Goal: Task Accomplishment & Management: Manage account settings

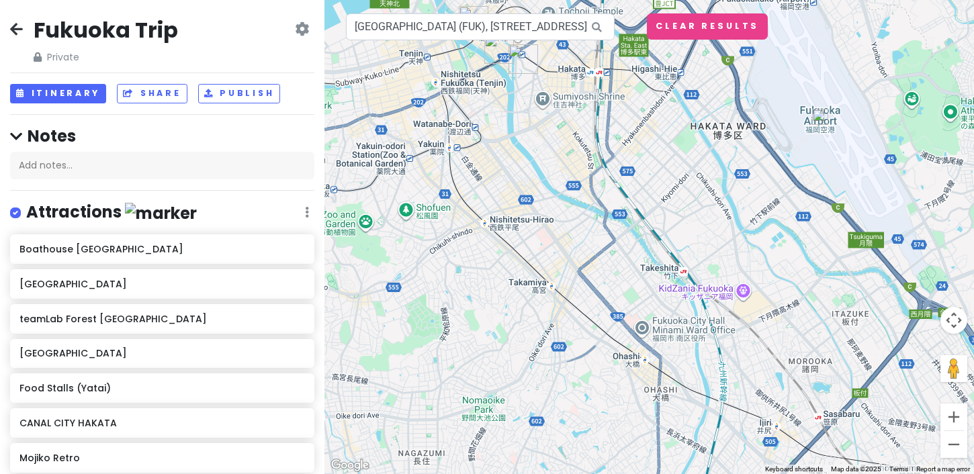
scroll to position [770, 0]
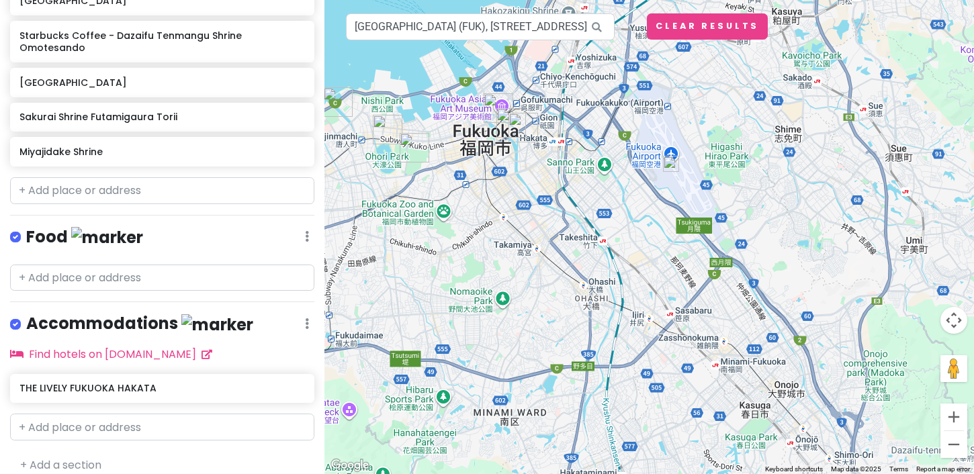
click at [521, 211] on div at bounding box center [648, 237] width 649 height 474
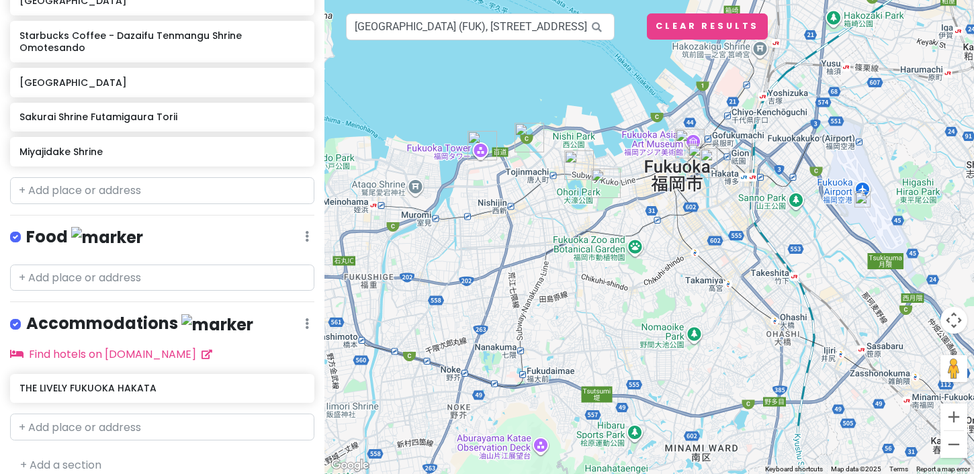
drag, startPoint x: 0, startPoint y: 0, endPoint x: 716, endPoint y: 248, distance: 757.7
click at [716, 248] on div at bounding box center [648, 237] width 649 height 474
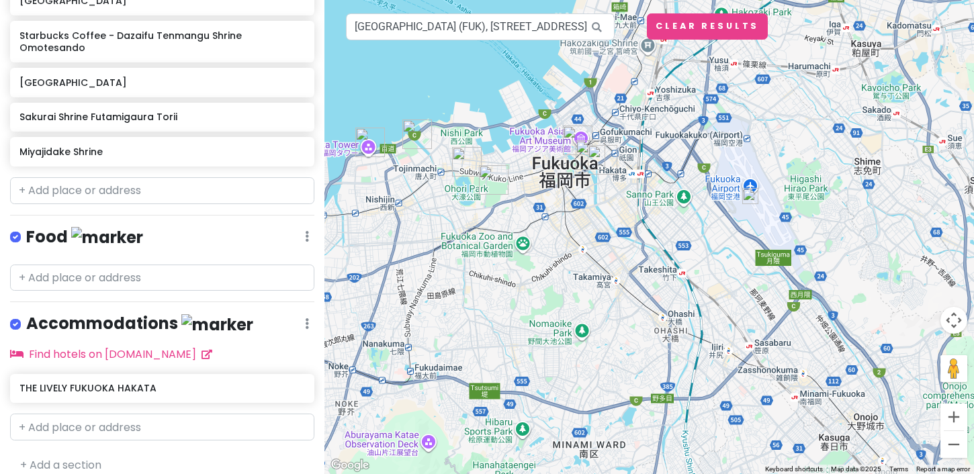
drag, startPoint x: 586, startPoint y: 279, endPoint x: 473, endPoint y: 269, distance: 113.3
click at [473, 269] on div at bounding box center [648, 237] width 649 height 474
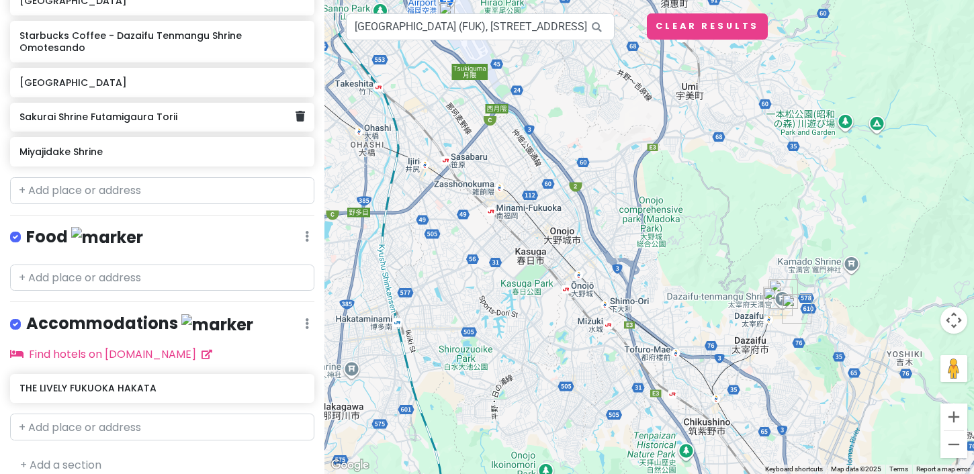
drag, startPoint x: 565, startPoint y: 299, endPoint x: 261, endPoint y: 112, distance: 356.7
click at [261, 112] on div "Fukuoka Trip Private Change Dates Make a Copy Delete Trip Go Pro ⚡️ Give Feedba…" at bounding box center [487, 237] width 974 height 474
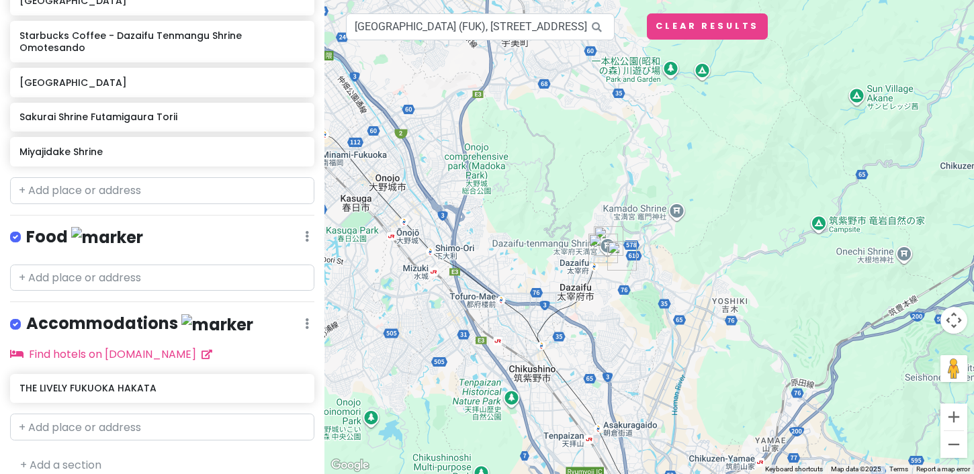
drag, startPoint x: 674, startPoint y: 299, endPoint x: 481, endPoint y: 243, distance: 200.6
click at [481, 243] on div at bounding box center [648, 237] width 649 height 474
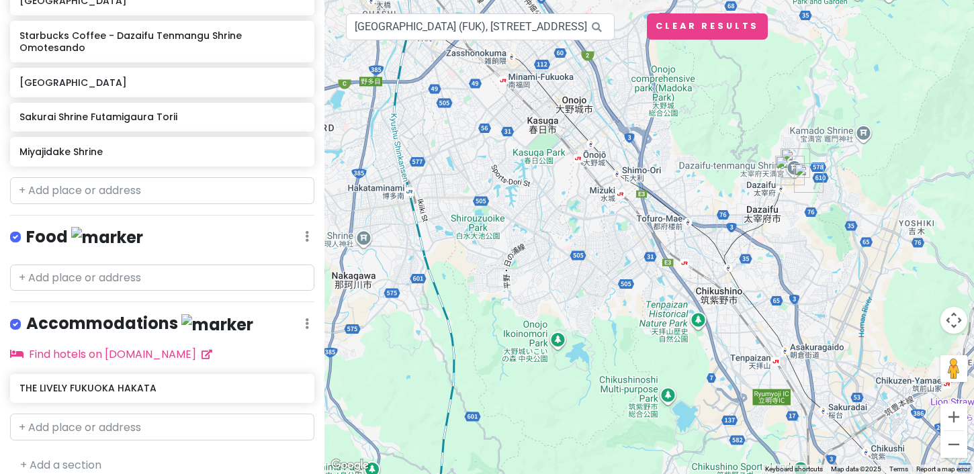
drag, startPoint x: 610, startPoint y: 325, endPoint x: 813, endPoint y: 243, distance: 218.1
click at [813, 243] on div at bounding box center [648, 237] width 649 height 474
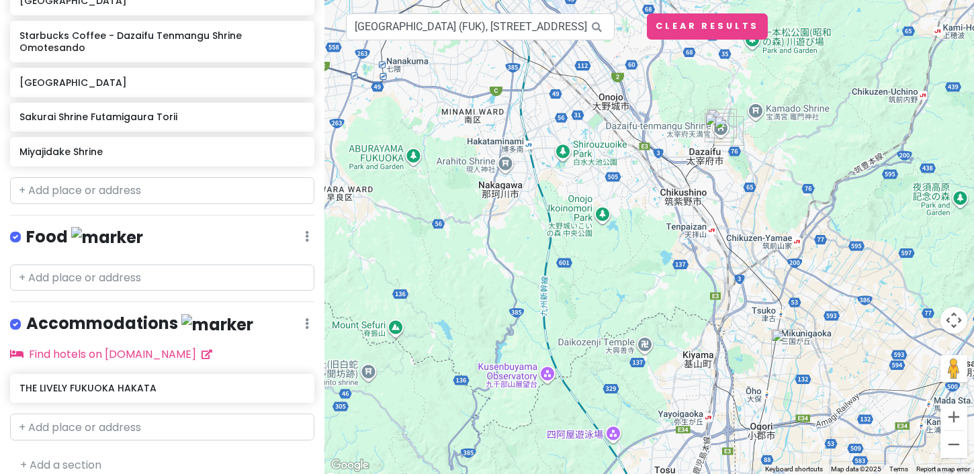
drag, startPoint x: 825, startPoint y: 351, endPoint x: 745, endPoint y: 268, distance: 115.9
click at [745, 268] on div at bounding box center [648, 237] width 649 height 474
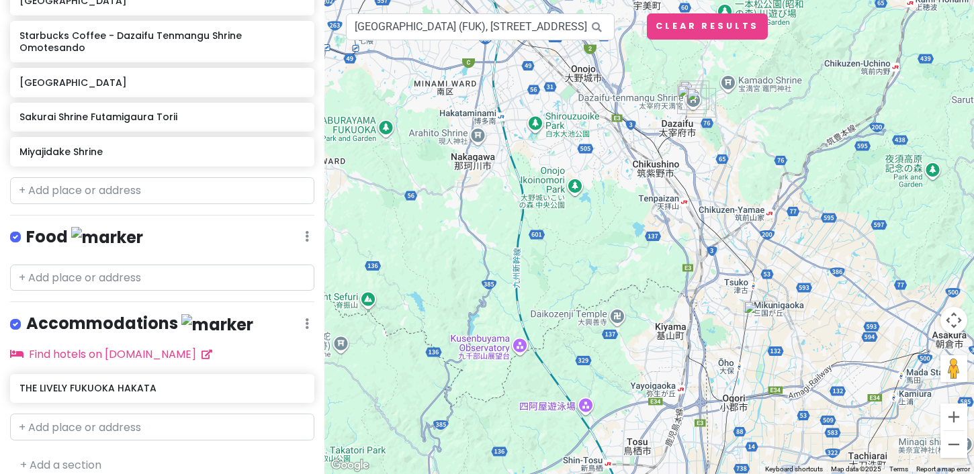
click at [777, 301] on div at bounding box center [648, 237] width 649 height 474
click at [754, 312] on img "Nyoirinji Frog Temple" at bounding box center [758, 316] width 30 height 30
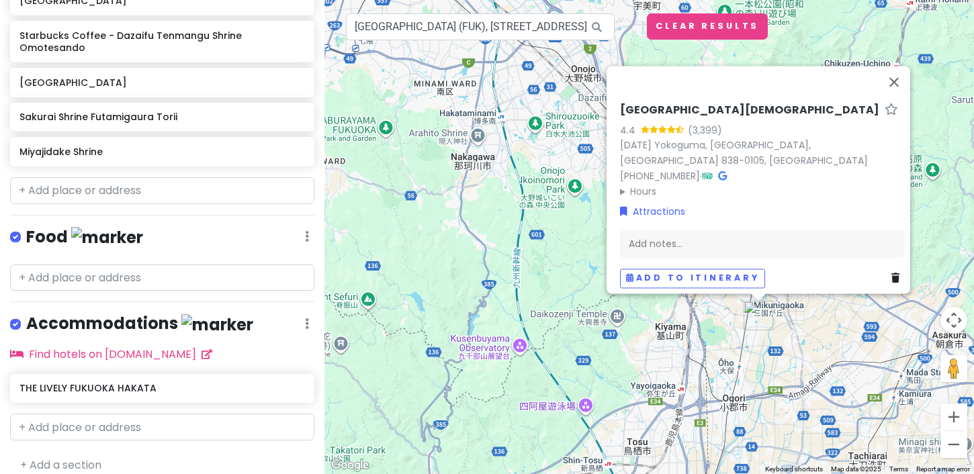
click at [774, 315] on div "[GEOGRAPHIC_DATA] 4.4 (3,399) [DATE][GEOGRAPHIC_DATA] 838-0105, [GEOGRAPHIC_DAT…" at bounding box center [648, 237] width 649 height 474
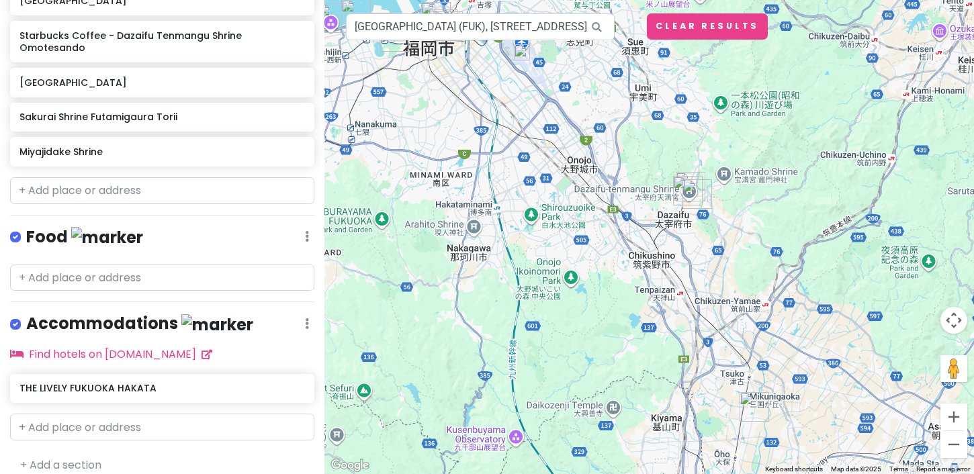
drag, startPoint x: 742, startPoint y: 275, endPoint x: 733, endPoint y: 386, distance: 111.9
click at [733, 386] on div at bounding box center [648, 237] width 649 height 474
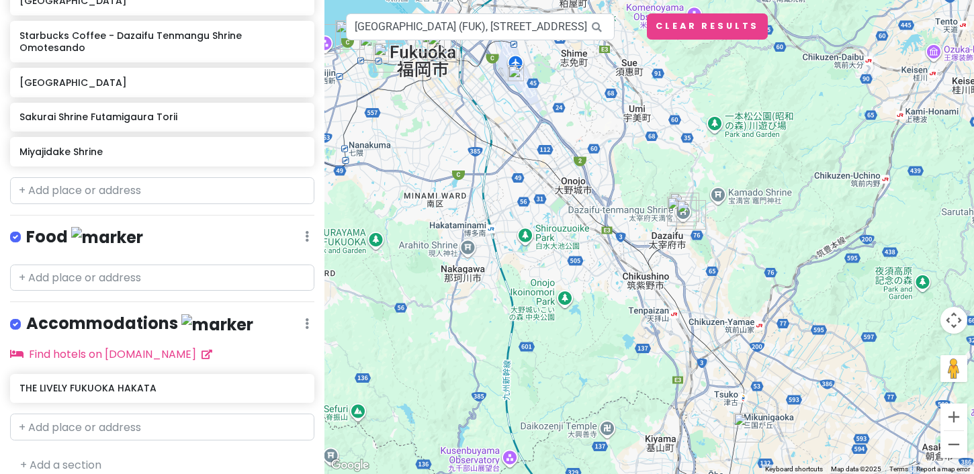
click at [666, 241] on div at bounding box center [648, 237] width 649 height 474
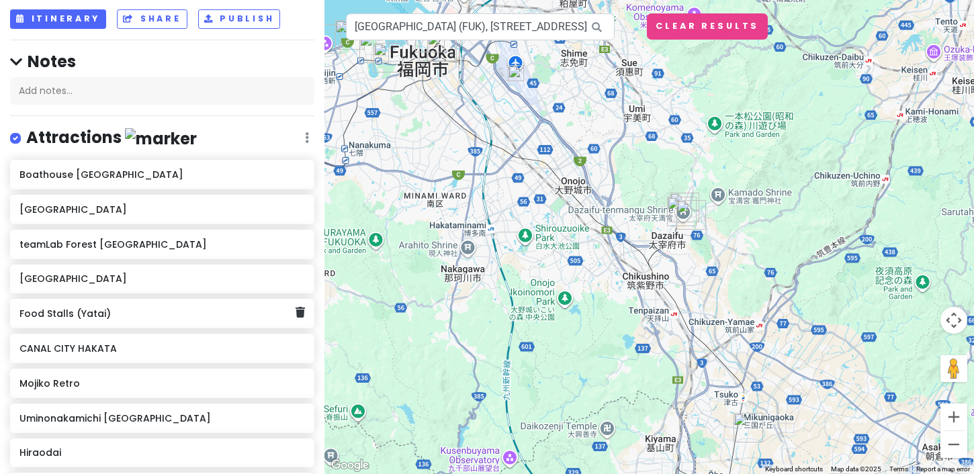
scroll to position [0, 0]
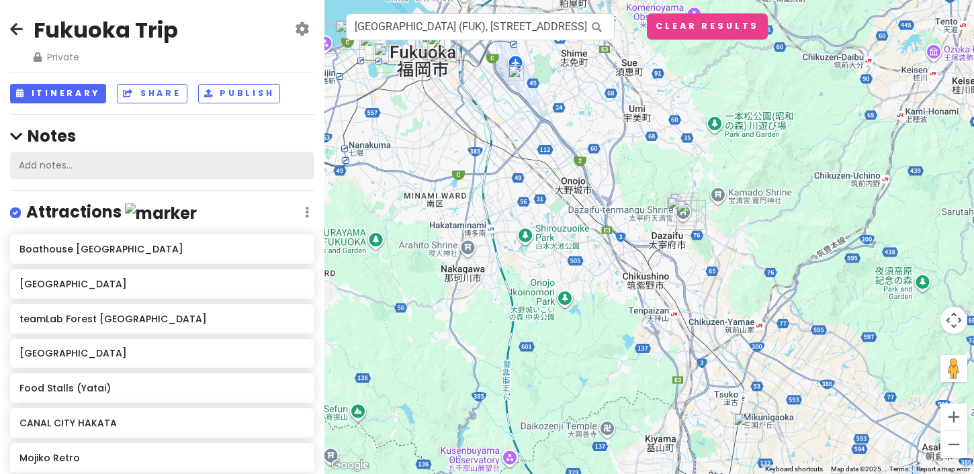
click at [122, 169] on div "Add notes..." at bounding box center [162, 166] width 304 height 28
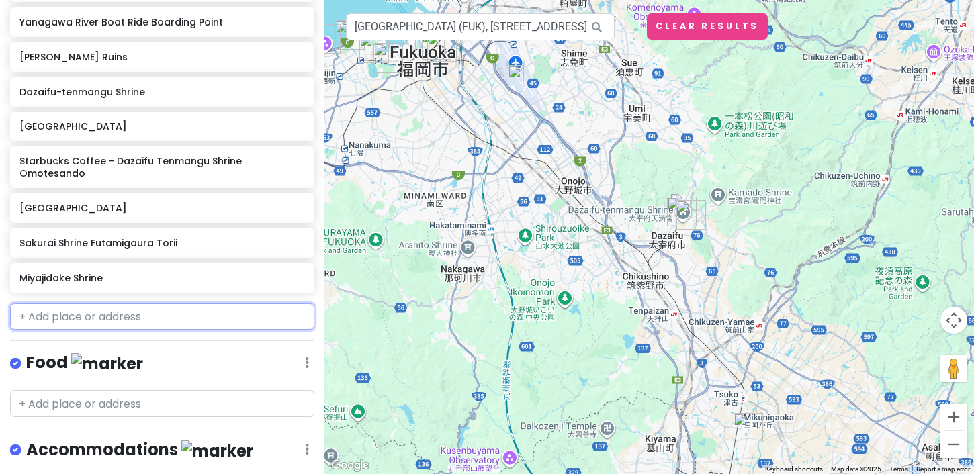
scroll to position [644, 0]
click at [101, 310] on input "text" at bounding box center [162, 317] width 304 height 27
paste input "[GEOGRAPHIC_DATA]"
type input "[GEOGRAPHIC_DATA]"
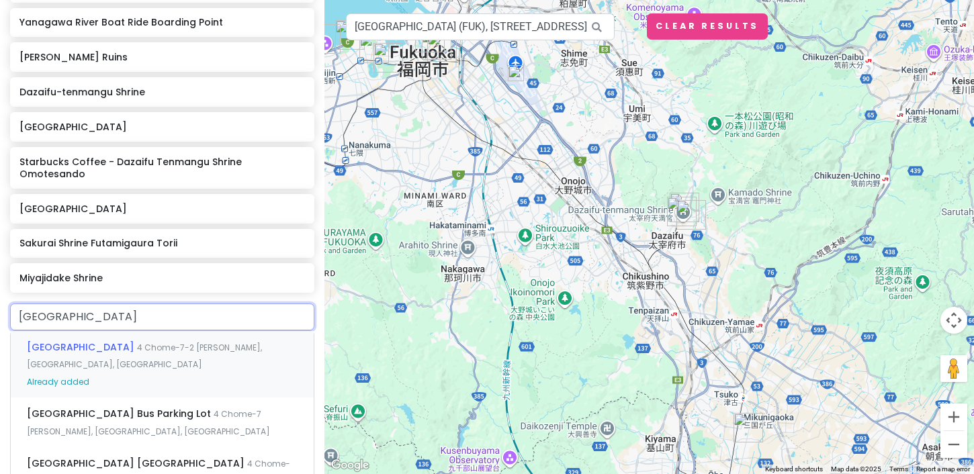
click at [99, 340] on span "[GEOGRAPHIC_DATA]" at bounding box center [82, 346] width 110 height 13
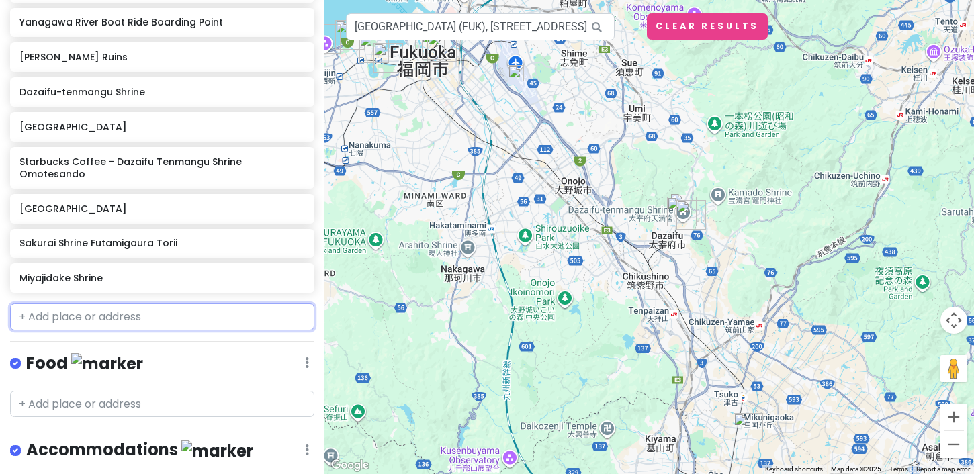
scroll to position [679, 0]
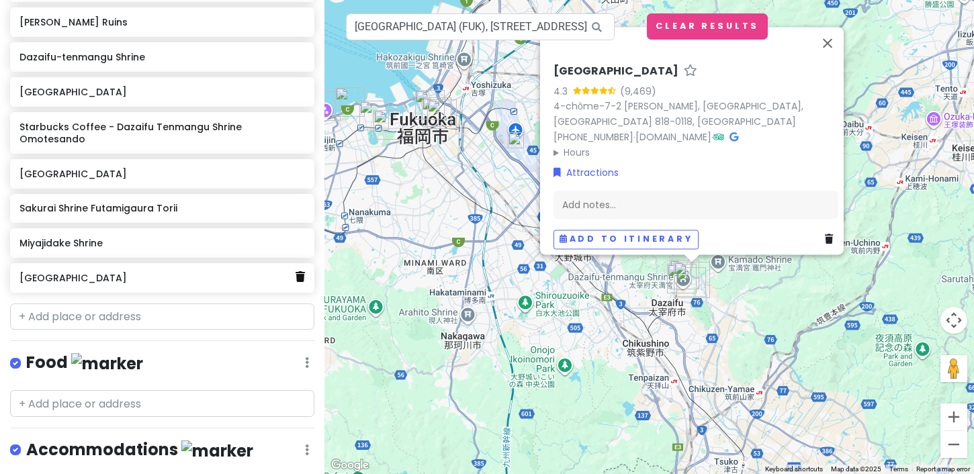
click at [299, 271] on icon at bounding box center [299, 276] width 9 height 11
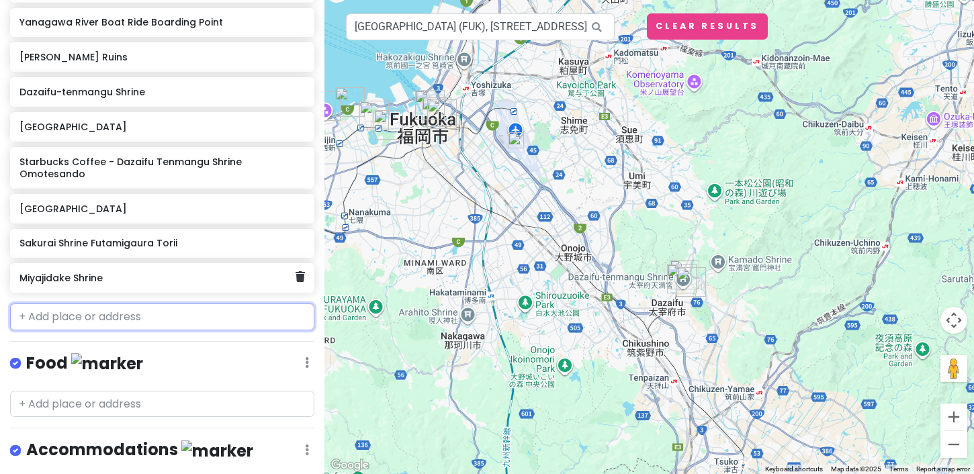
click at [83, 272] on h6 "Miyajidake Shrine" at bounding box center [157, 278] width 276 height 12
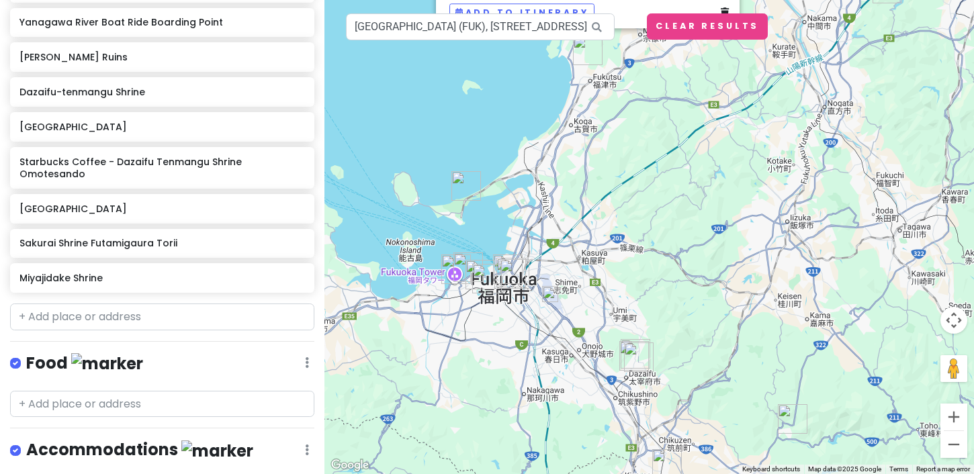
drag, startPoint x: 414, startPoint y: 363, endPoint x: 502, endPoint y: 121, distance: 257.9
click at [502, 121] on div "Miyajidake Shrine 4.5 (5,536) 7-1 [PERSON_NAME], Fukutsu, [GEOGRAPHIC_DATA] 811…" at bounding box center [648, 237] width 649 height 474
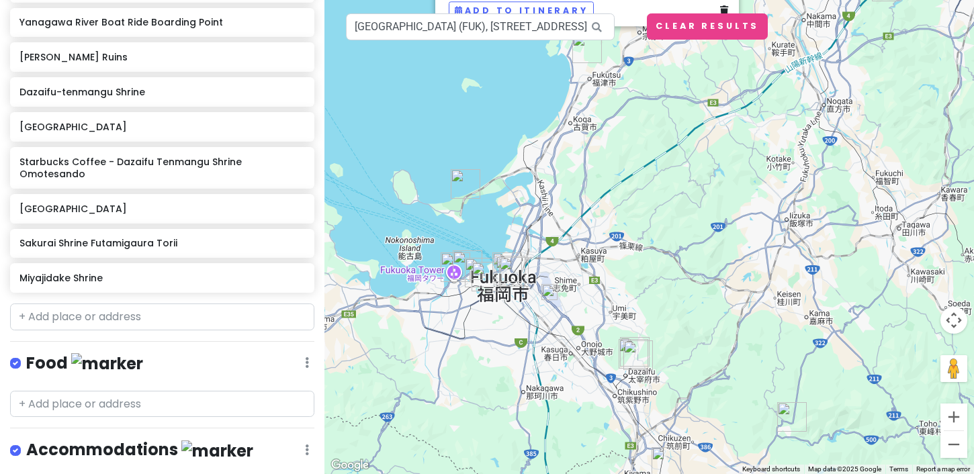
click at [460, 193] on img "Uminonakamichi Seaside Park" at bounding box center [466, 184] width 30 height 30
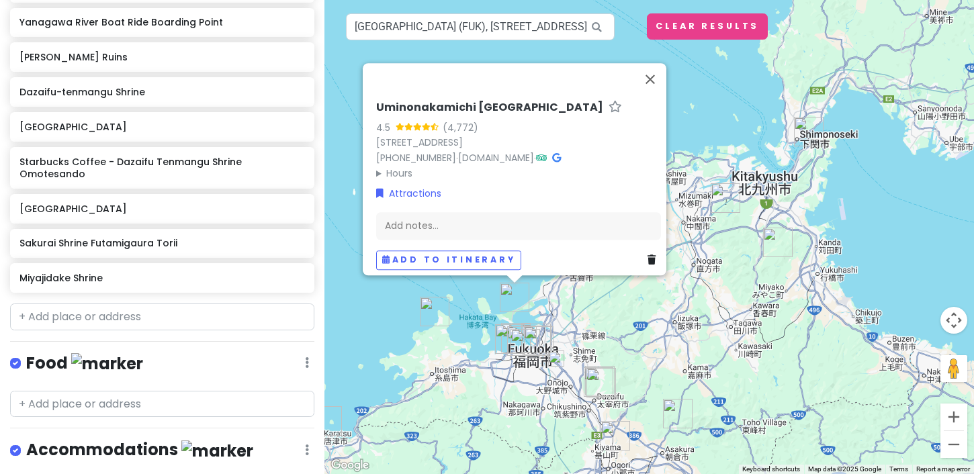
click at [436, 318] on img "Sakurai Shrine Futamigaura Torii" at bounding box center [435, 312] width 30 height 30
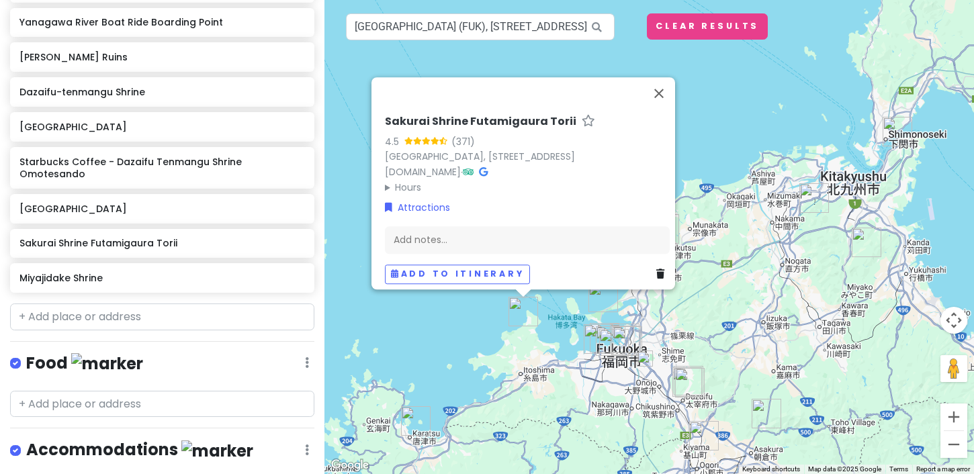
click at [551, 399] on div "Sakurai Shrine Futamigaura Torii 4.5 (371) [GEOGRAPHIC_DATA], [STREET_ADDRESS][…" at bounding box center [648, 237] width 649 height 474
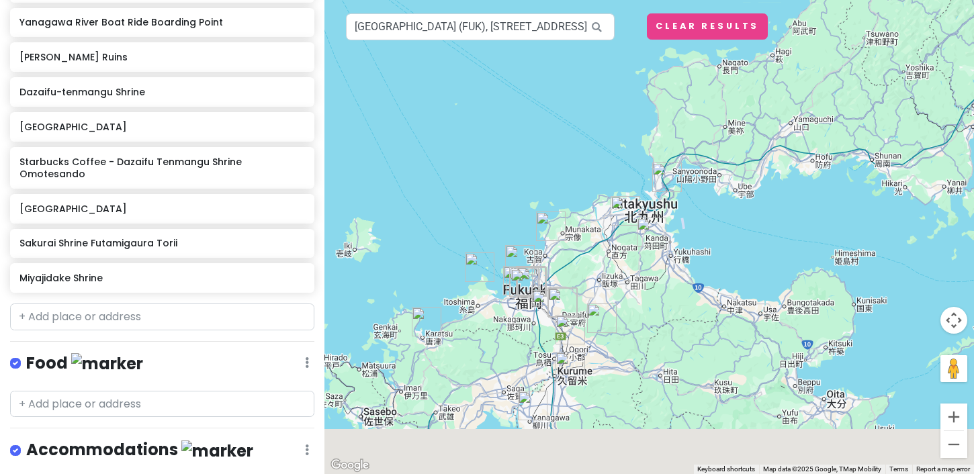
drag, startPoint x: 549, startPoint y: 394, endPoint x: 628, endPoint y: 210, distance: 200.3
click at [628, 210] on div at bounding box center [648, 237] width 649 height 474
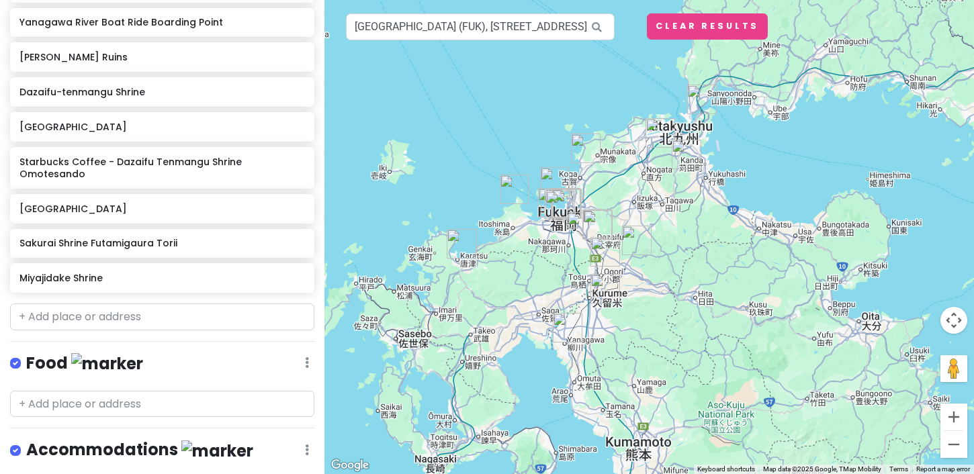
click at [494, 228] on div at bounding box center [648, 237] width 649 height 474
click at [506, 232] on div at bounding box center [648, 237] width 649 height 474
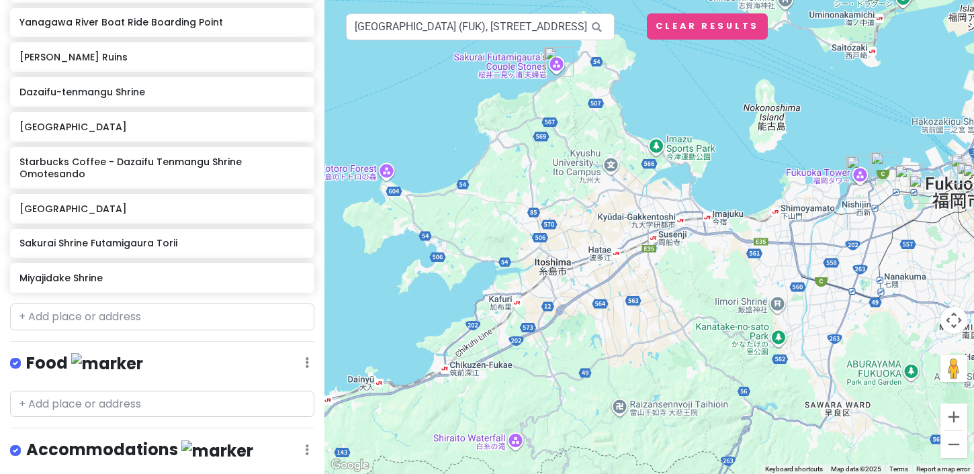
drag, startPoint x: 621, startPoint y: 254, endPoint x: 621, endPoint y: 322, distance: 67.8
click at [621, 322] on div at bounding box center [648, 237] width 649 height 474
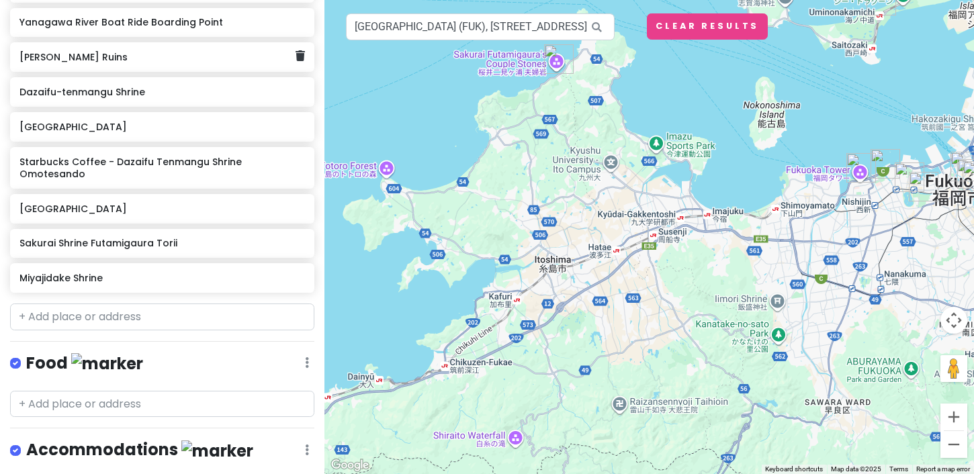
scroll to position [0, 0]
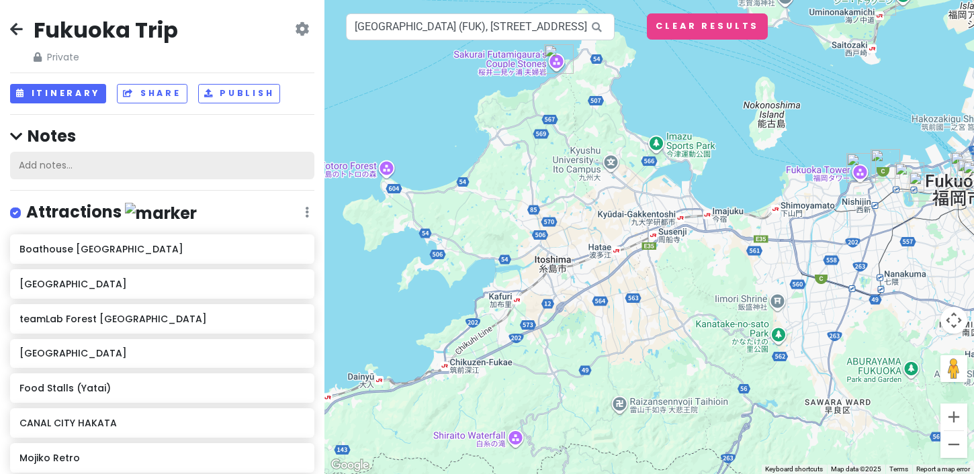
click at [165, 165] on div "Add notes..." at bounding box center [162, 166] width 304 height 28
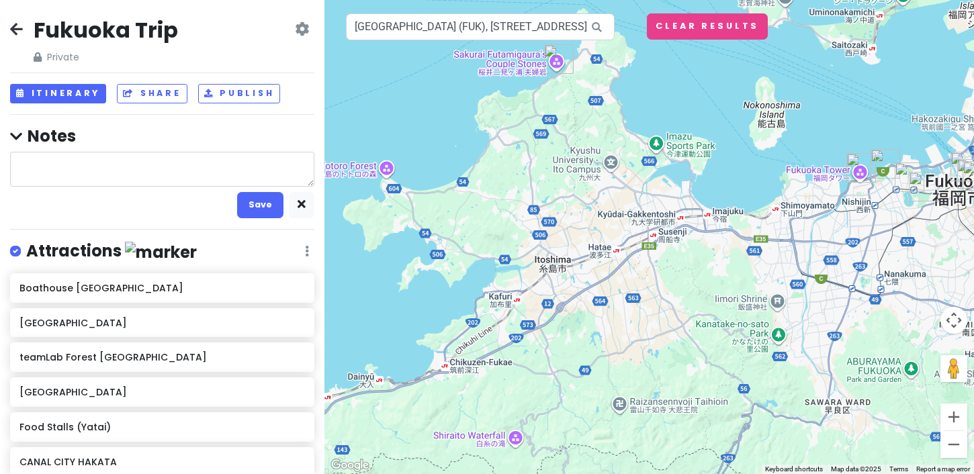
type textarea "x"
type textarea "Itoshima"
drag, startPoint x: 93, startPoint y: 156, endPoint x: 0, endPoint y: 164, distance: 93.7
click at [0, 164] on div "Fukuoka Trip Private Change Dates Make a Copy Delete Trip Go Pro ⚡️ Give Feedba…" at bounding box center [162, 237] width 324 height 474
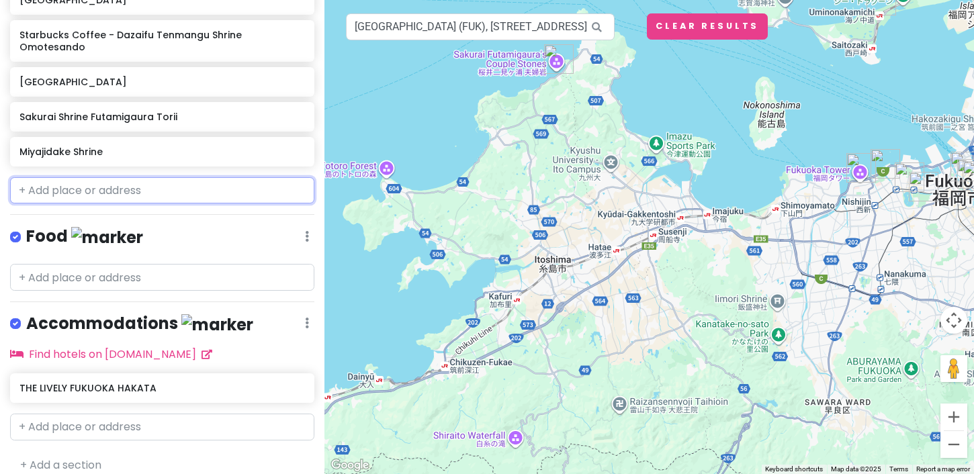
click at [82, 181] on input "text" at bounding box center [162, 190] width 304 height 27
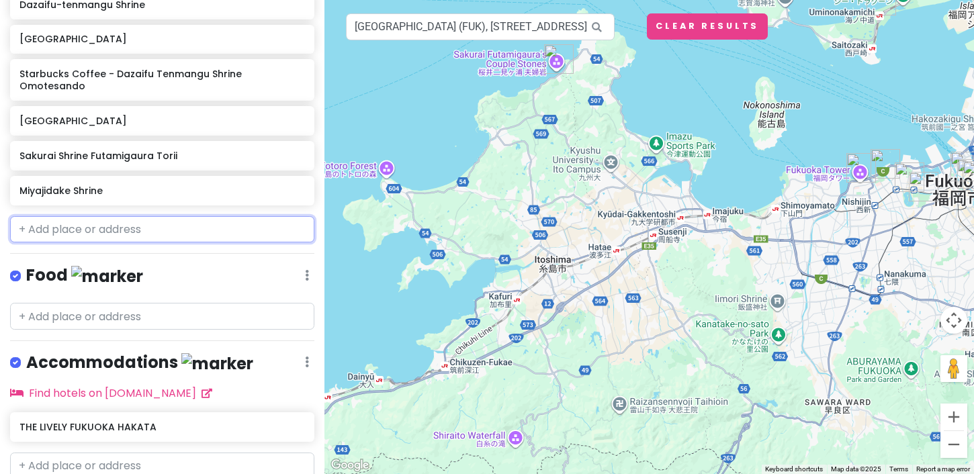
paste input "Itoshima"
type input "Itoshima"
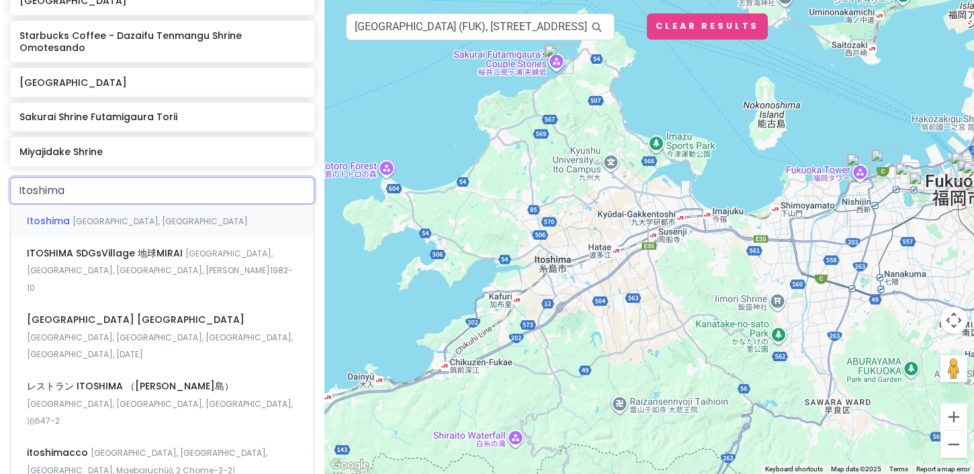
click at [85, 216] on span "[GEOGRAPHIC_DATA], [GEOGRAPHIC_DATA]" at bounding box center [160, 221] width 175 height 11
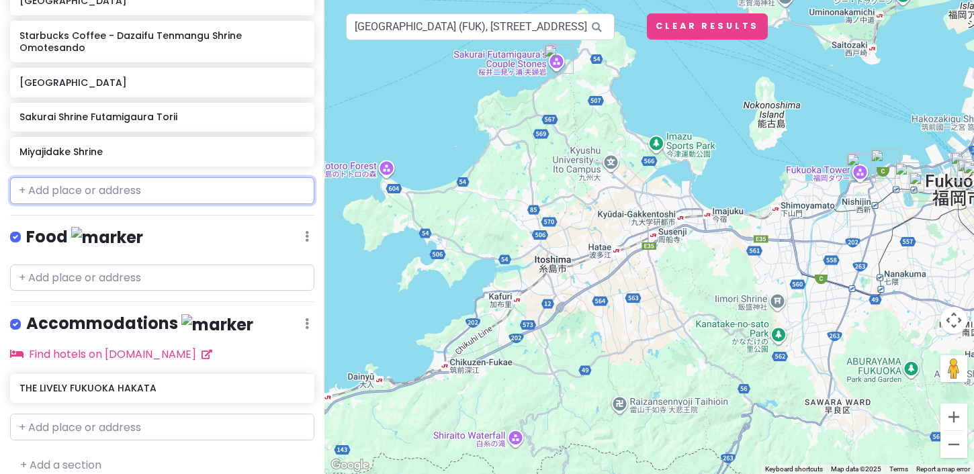
scroll to position [805, 0]
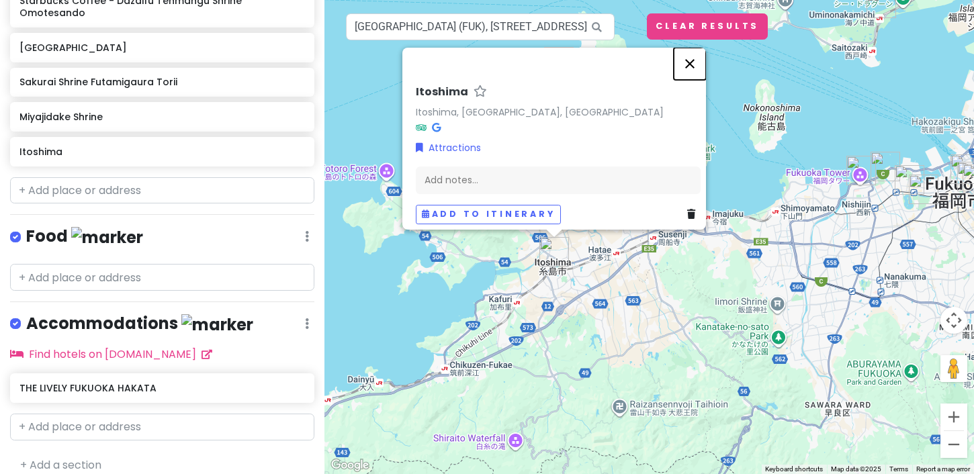
click at [696, 56] on button "Close" at bounding box center [690, 64] width 32 height 32
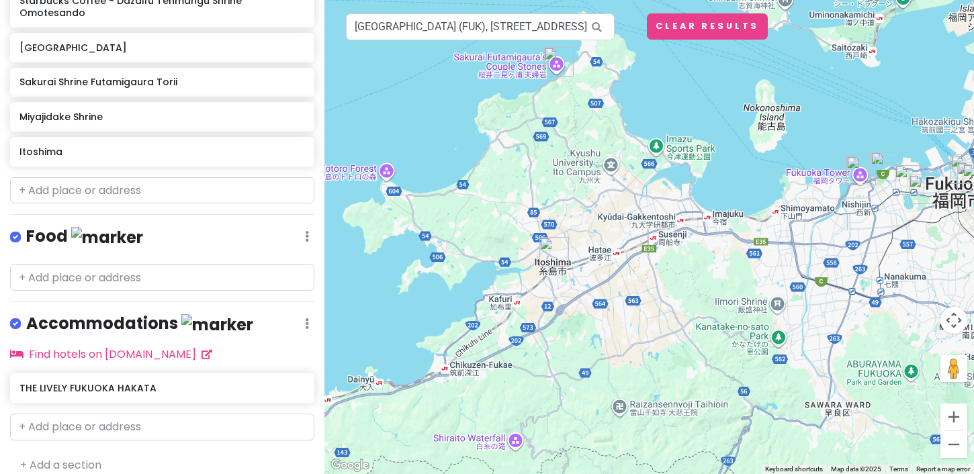
click at [524, 75] on div at bounding box center [648, 237] width 649 height 474
click at [123, 183] on input "text" at bounding box center [162, 190] width 304 height 27
paste input "Keya no Oto"
type input "Keya no Oto"
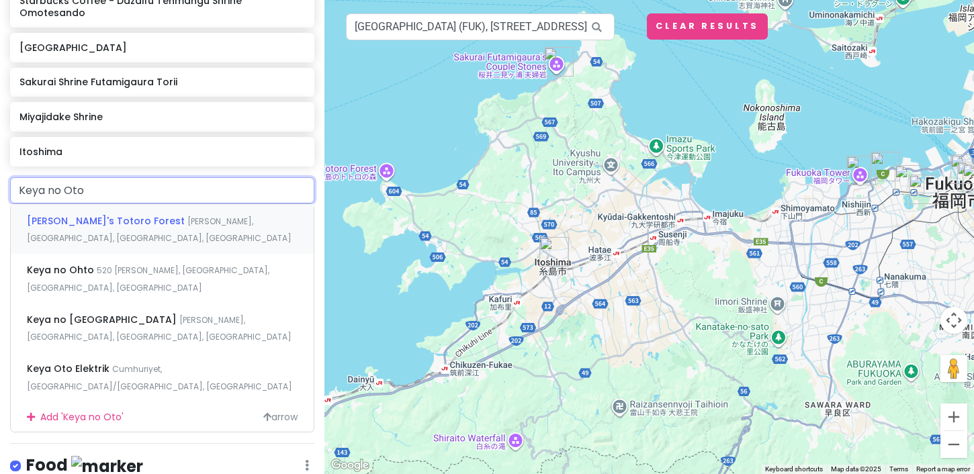
click at [107, 214] on span "[PERSON_NAME]'s Totoro Forest" at bounding box center [107, 220] width 160 height 13
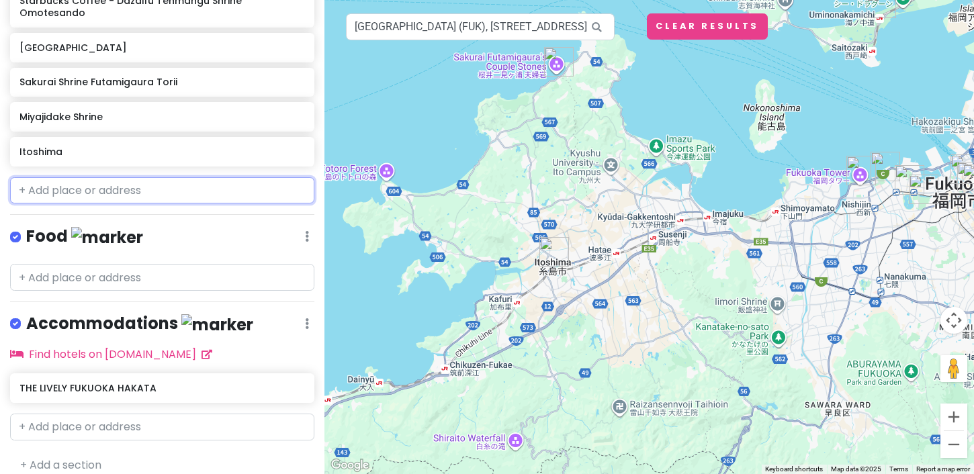
scroll to position [840, 0]
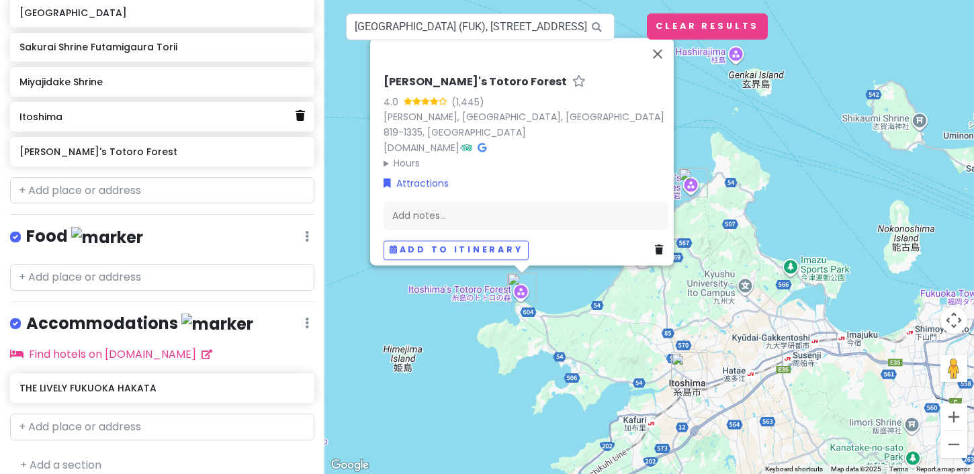
click at [301, 110] on icon at bounding box center [299, 115] width 9 height 11
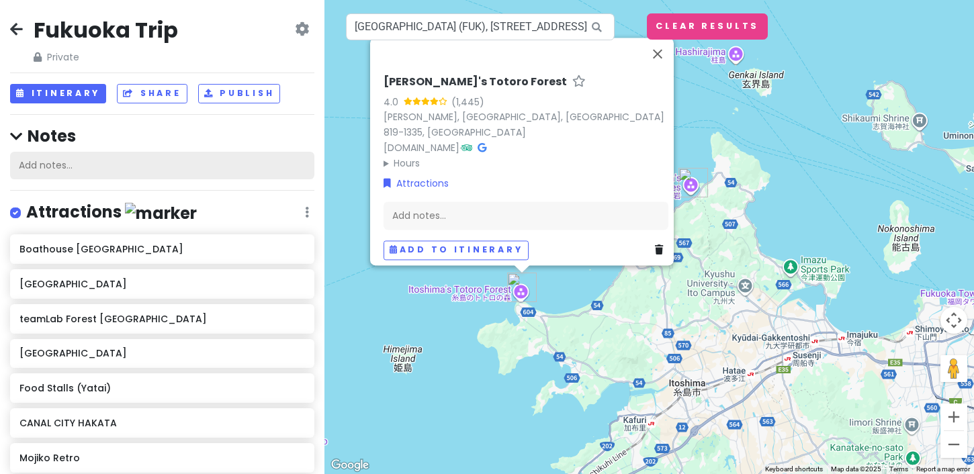
click at [183, 163] on div "Add notes..." at bounding box center [162, 166] width 304 height 28
type textarea "x"
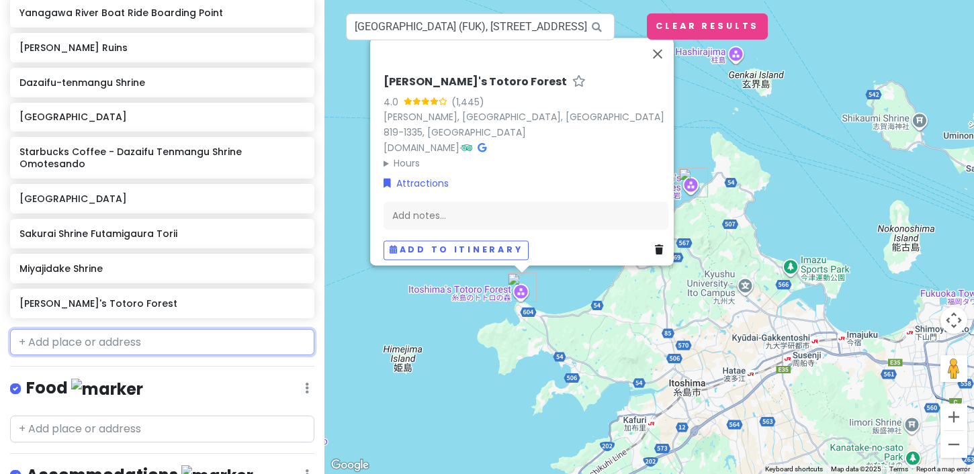
scroll to position [653, 0]
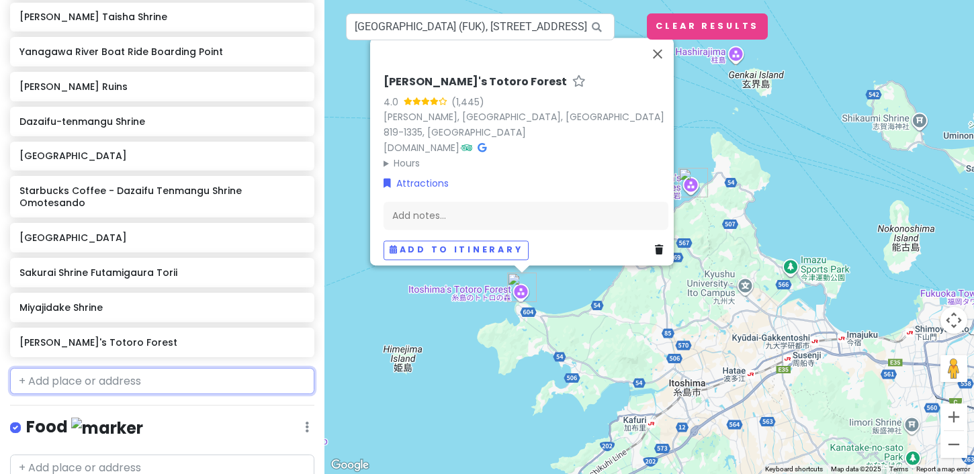
click at [85, 368] on input "text" at bounding box center [162, 381] width 304 height 27
paste input "Shiraito Falls"
type input "Shiraito Falls"
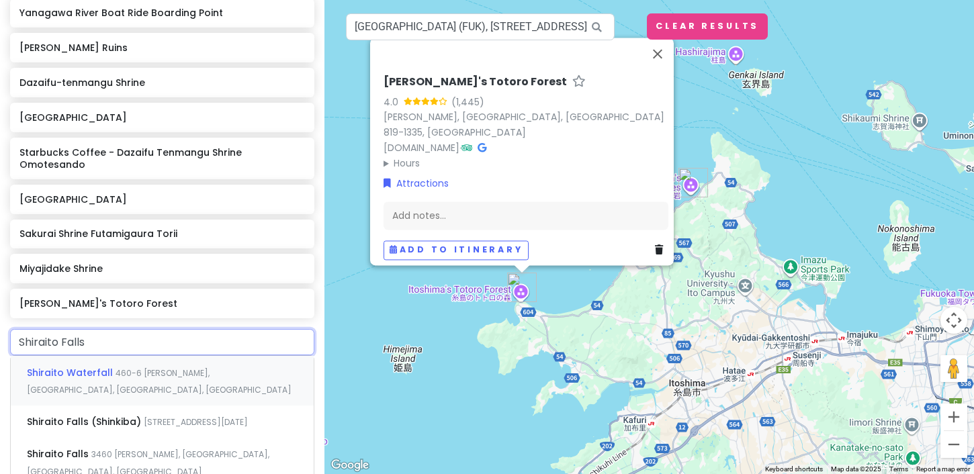
click at [81, 366] on span "Shiraito Waterfall" at bounding box center [71, 372] width 89 height 13
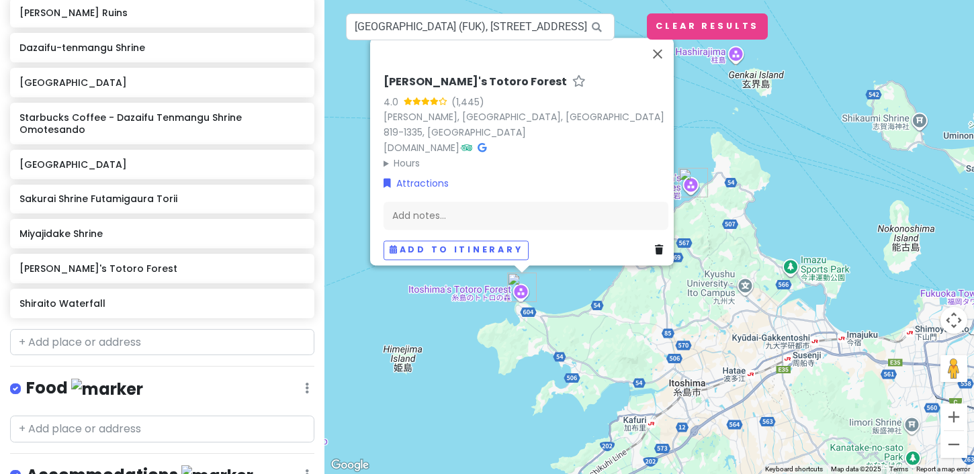
scroll to position [688, 0]
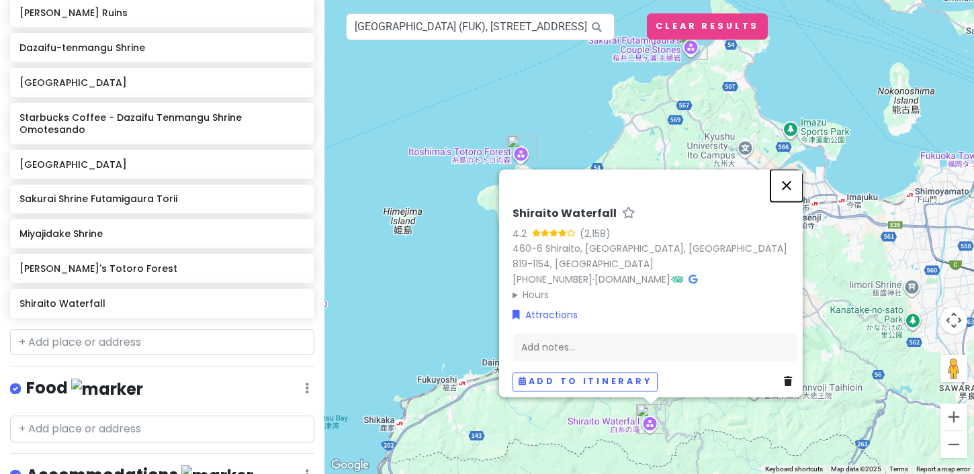
click at [791, 200] on button "Close" at bounding box center [786, 185] width 32 height 32
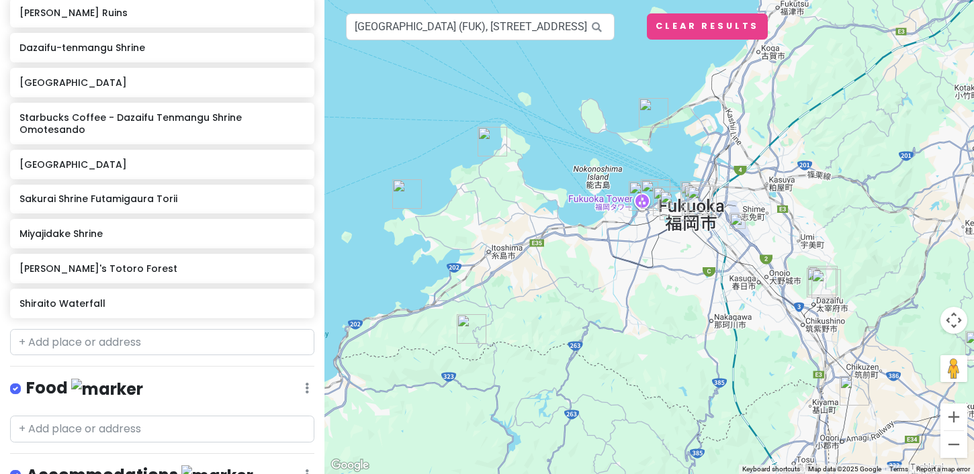
drag, startPoint x: 676, startPoint y: 197, endPoint x: 559, endPoint y: 267, distance: 135.5
click at [559, 267] on div at bounding box center [648, 237] width 649 height 474
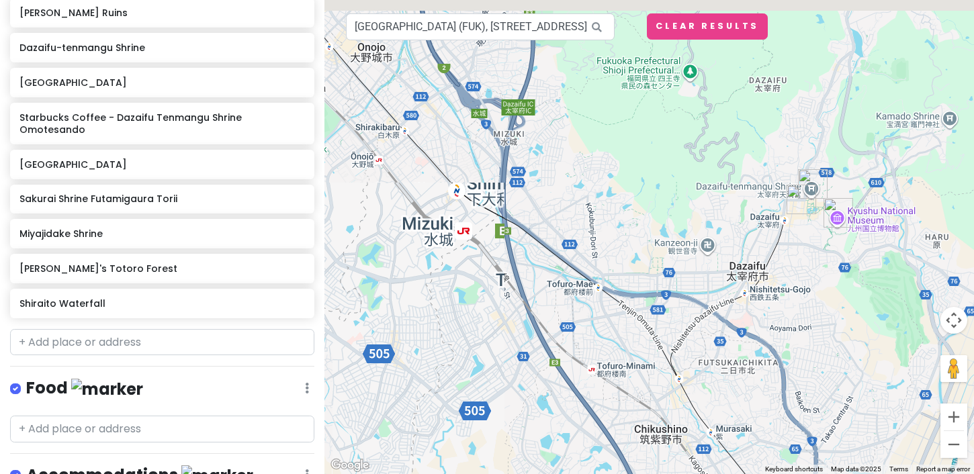
drag, startPoint x: 818, startPoint y: 209, endPoint x: 727, endPoint y: 277, distance: 114.2
click at [727, 277] on div at bounding box center [648, 237] width 649 height 474
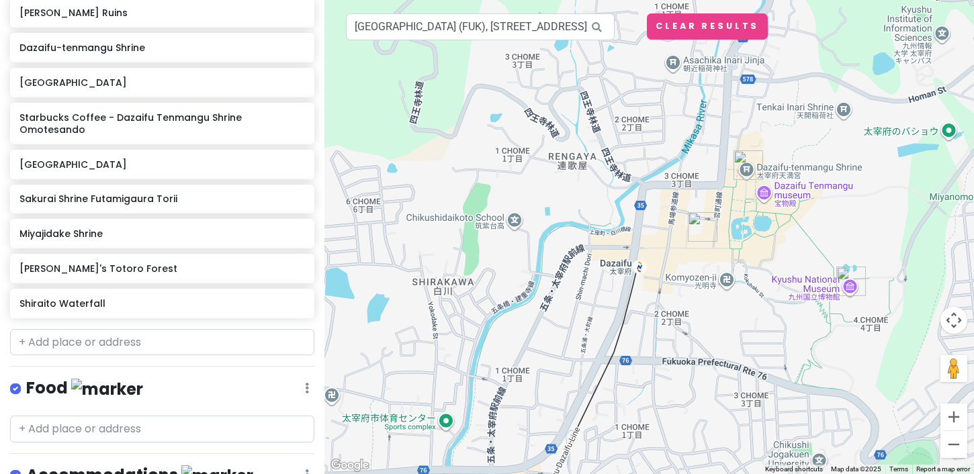
drag, startPoint x: 846, startPoint y: 249, endPoint x: 768, endPoint y: 351, distance: 128.4
click at [768, 351] on div at bounding box center [648, 237] width 649 height 474
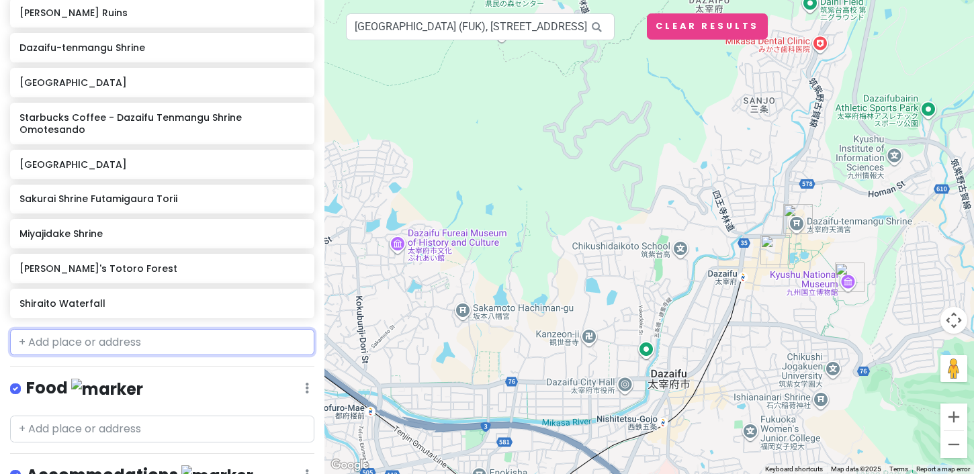
click at [128, 330] on input "text" at bounding box center [162, 342] width 304 height 27
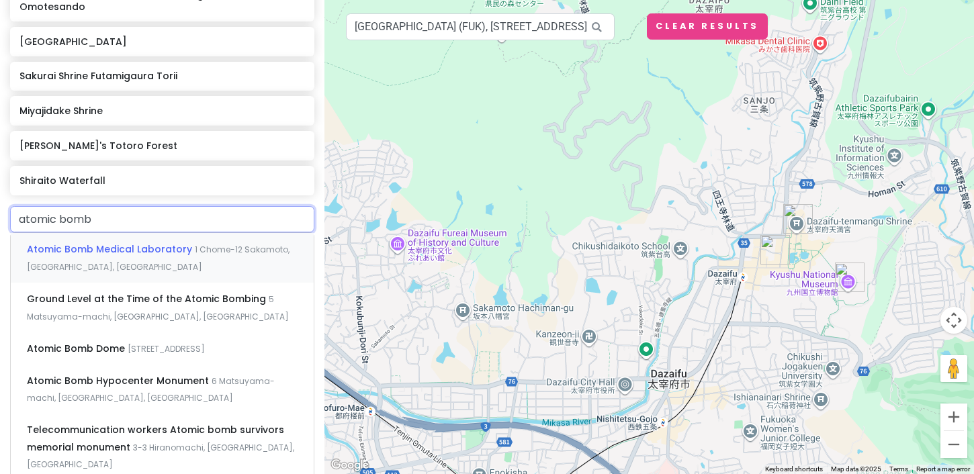
scroll to position [812, 0]
type input "atomic bomb nag"
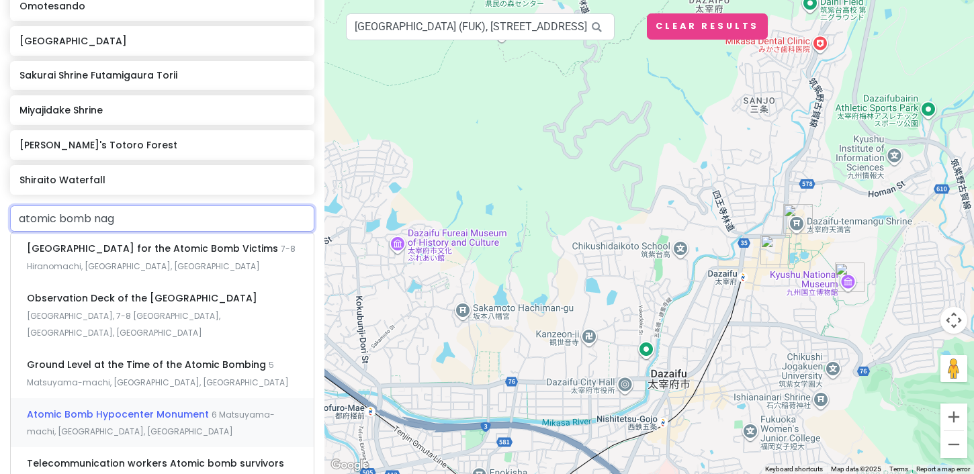
click at [169, 408] on span "Atomic Bomb Hypocenter Monument" at bounding box center [119, 414] width 185 height 13
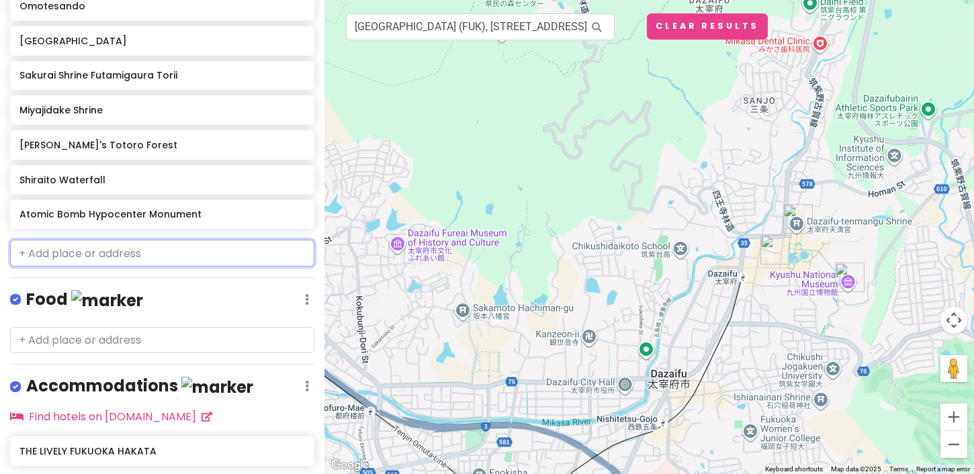
scroll to position [846, 0]
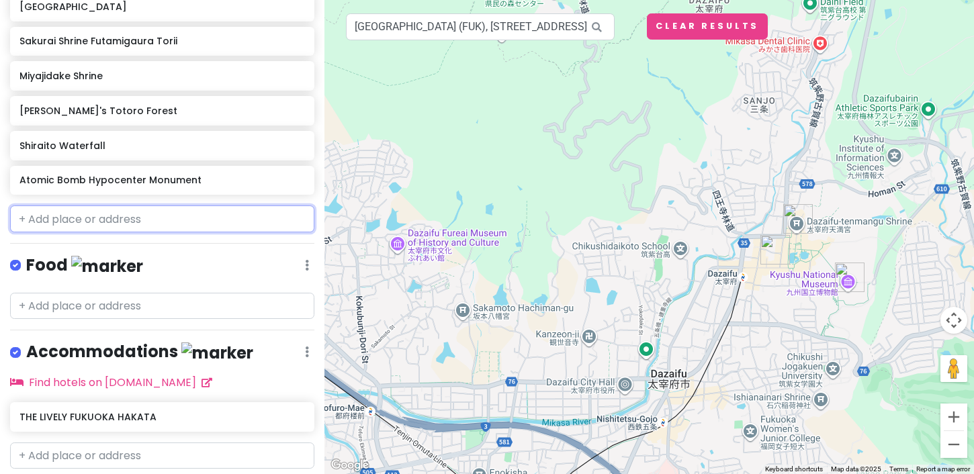
click at [128, 208] on input "text" at bounding box center [162, 218] width 304 height 27
paste input "[GEOGRAPHIC_DATA], [DEMOGRAPHIC_DATA], [GEOGRAPHIC_DATA]."
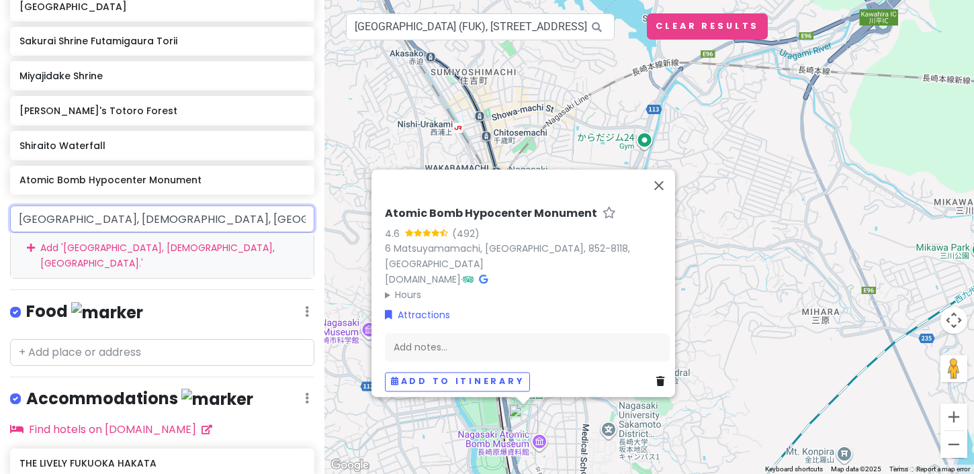
drag, startPoint x: 106, startPoint y: 205, endPoint x: 281, endPoint y: 202, distance: 174.6
click at [281, 205] on input "[GEOGRAPHIC_DATA], [DEMOGRAPHIC_DATA], [GEOGRAPHIC_DATA]." at bounding box center [162, 218] width 304 height 27
type input "Glover Garden"
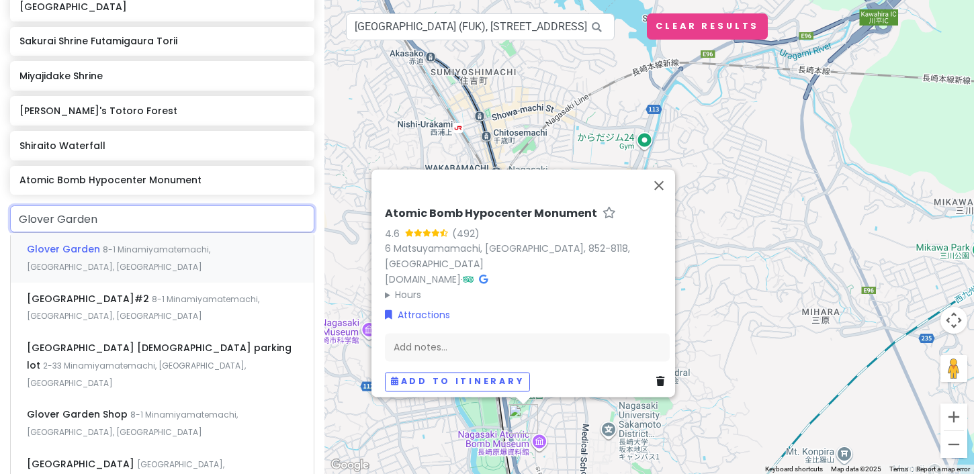
click at [210, 244] on span "8-1 Minamiyamatemachi, [GEOGRAPHIC_DATA], [GEOGRAPHIC_DATA]" at bounding box center [118, 258] width 183 height 29
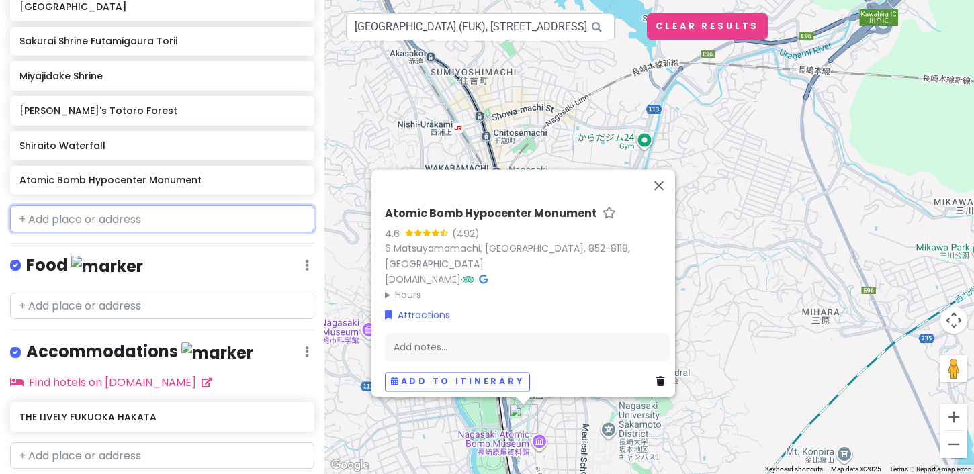
scroll to position [881, 0]
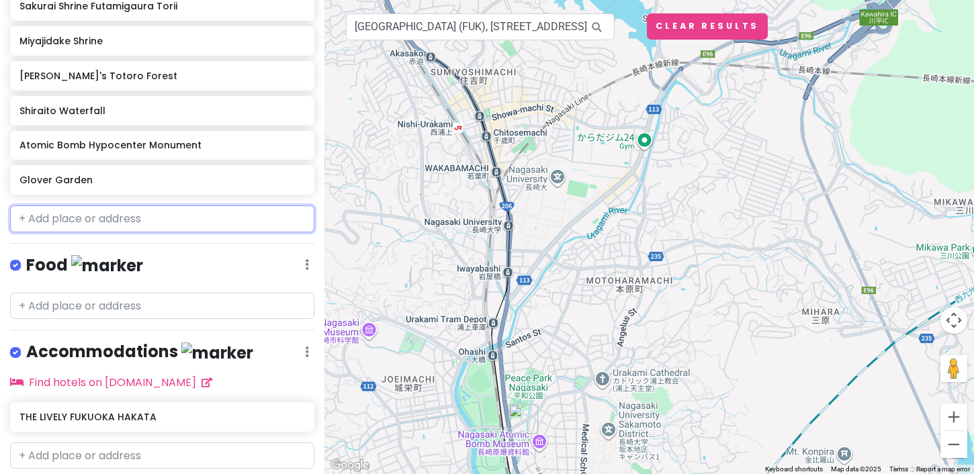
click at [121, 207] on input "text" at bounding box center [162, 218] width 304 height 27
paste input ", [DEMOGRAPHIC_DATA], [GEOGRAPHIC_DATA]."
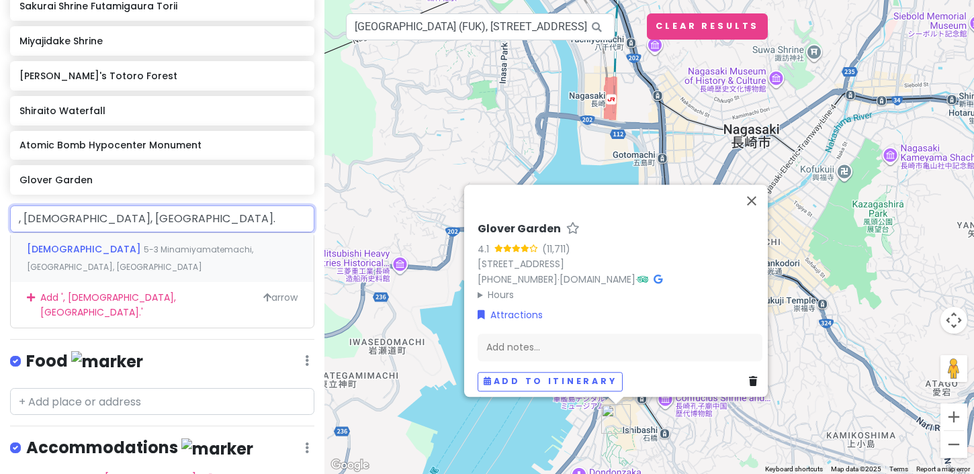
drag, startPoint x: 25, startPoint y: 206, endPoint x: 0, endPoint y: 207, distance: 24.9
click at [0, 207] on div ", [DEMOGRAPHIC_DATA], [GEOGRAPHIC_DATA]. [DEMOGRAPHIC_DATA] 5-3 [GEOGRAPHIC_DAT…" at bounding box center [162, 266] width 324 height 122
drag, startPoint x: 84, startPoint y: 210, endPoint x: 204, endPoint y: 205, distance: 120.3
click at [204, 205] on input "[DEMOGRAPHIC_DATA], [GEOGRAPHIC_DATA]." at bounding box center [162, 218] width 304 height 27
drag, startPoint x: 204, startPoint y: 205, endPoint x: 87, endPoint y: 206, distance: 116.8
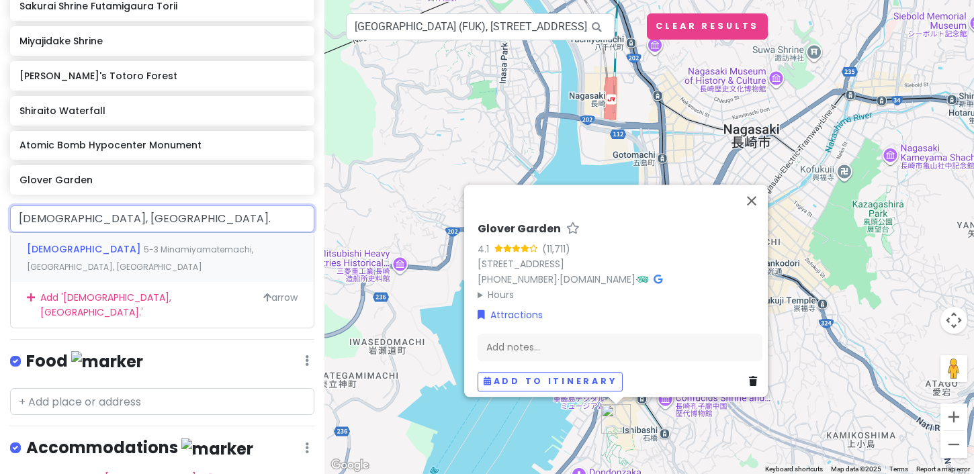
click at [87, 206] on input "[DEMOGRAPHIC_DATA], [GEOGRAPHIC_DATA]." at bounding box center [162, 218] width 304 height 27
type input "[DEMOGRAPHIC_DATA]"
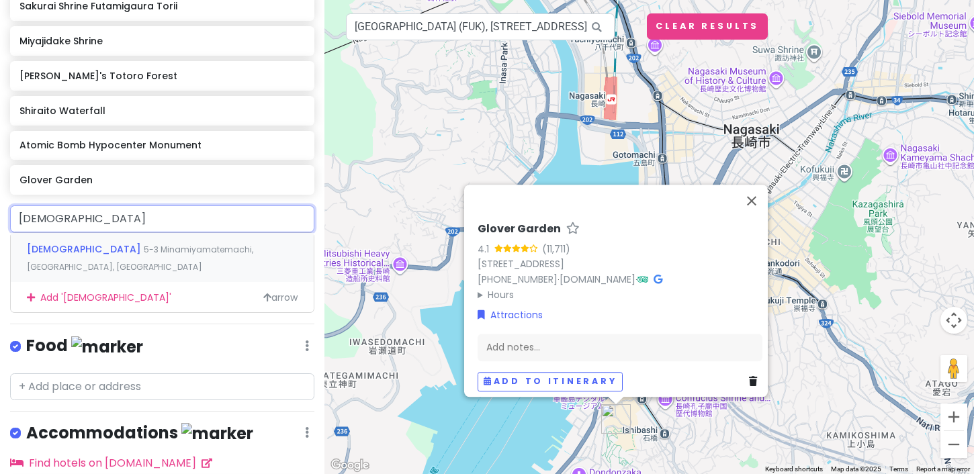
click at [83, 242] on span "[DEMOGRAPHIC_DATA]" at bounding box center [85, 248] width 117 height 13
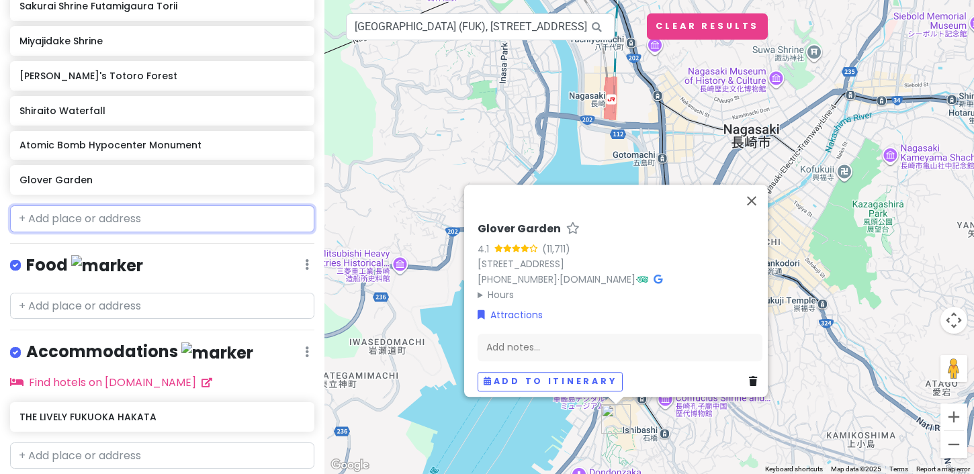
scroll to position [916, 0]
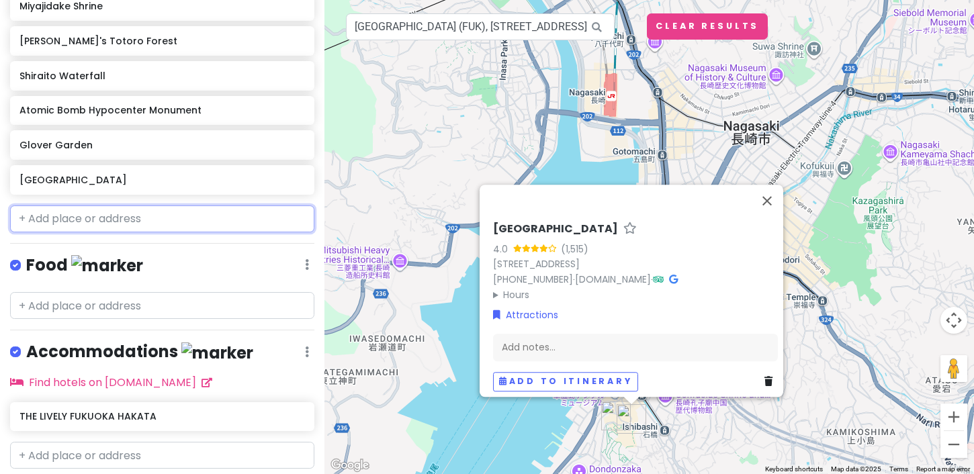
click at [44, 205] on input "text" at bounding box center [162, 218] width 304 height 27
paste input ", Dejima."
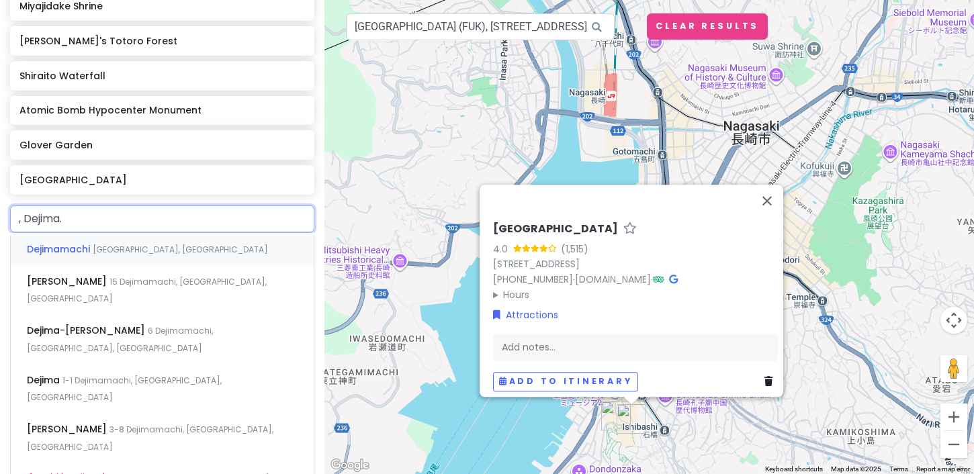
drag, startPoint x: 26, startPoint y: 207, endPoint x: 0, endPoint y: 207, distance: 25.5
click at [0, 207] on div ", Dejima. Dejimamachi [GEOGRAPHIC_DATA], Japan Dejima Dori 15 Dejimamachi, [GEO…" at bounding box center [162, 349] width 324 height 288
click at [89, 205] on input "Dejima." at bounding box center [162, 218] width 304 height 27
type input "Dejima"
click at [126, 364] on div "Dejima 1-1 Dejimamachi, [GEOGRAPHIC_DATA], [GEOGRAPHIC_DATA]" at bounding box center [162, 389] width 303 height 50
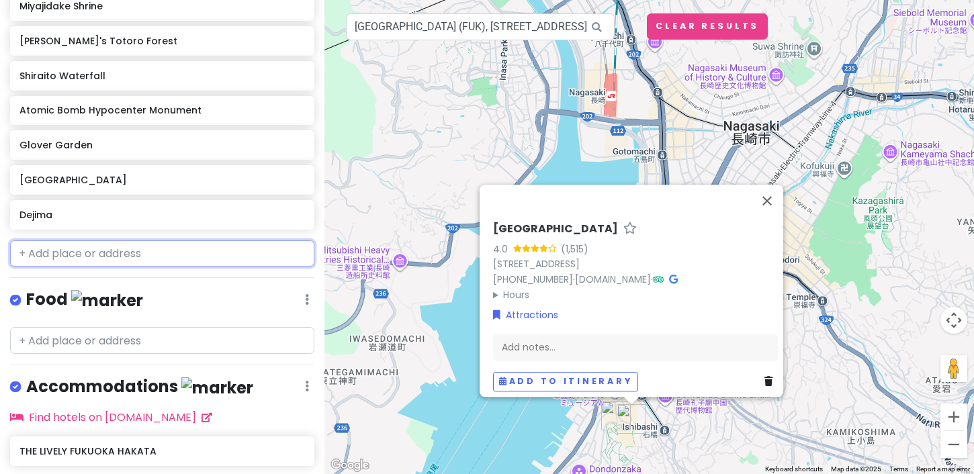
scroll to position [951, 0]
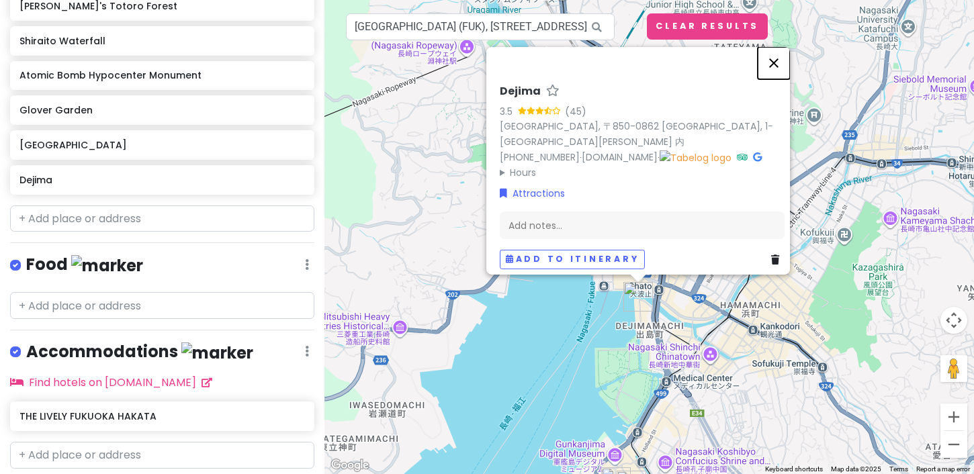
click at [780, 54] on button "Close" at bounding box center [773, 63] width 32 height 32
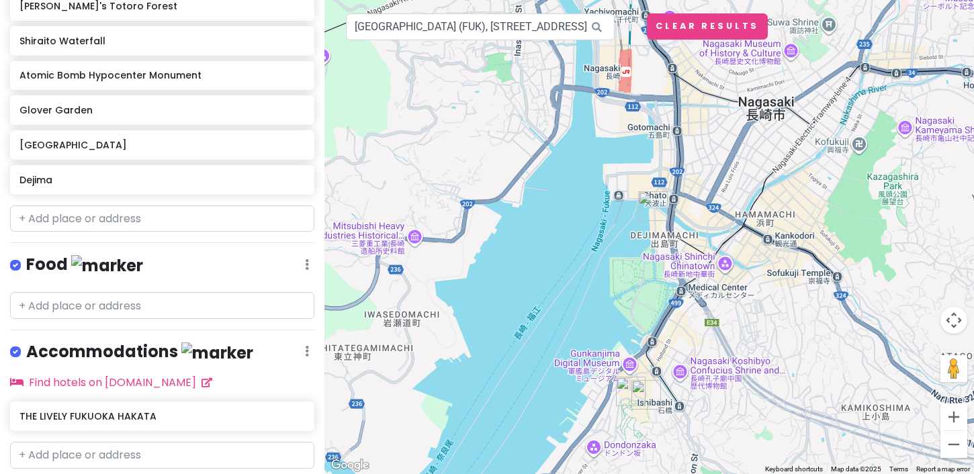
click at [651, 199] on img "Dejima" at bounding box center [653, 206] width 30 height 30
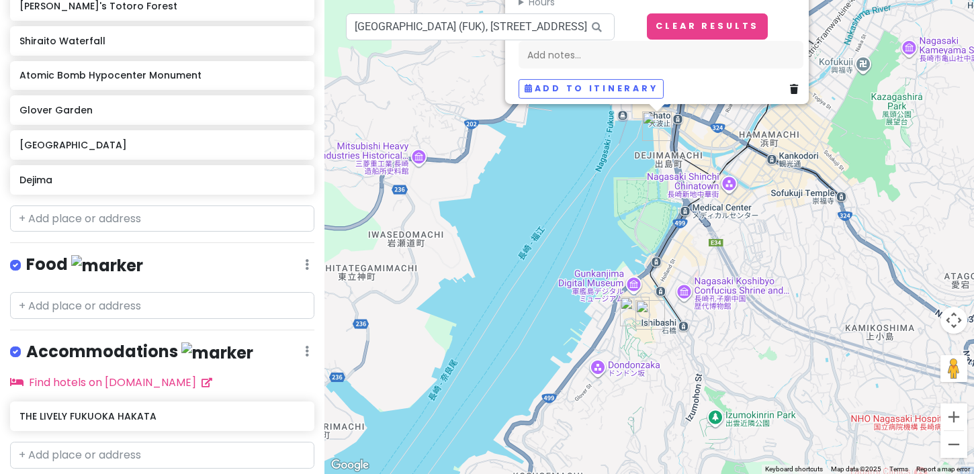
drag, startPoint x: 645, startPoint y: 337, endPoint x: 649, endPoint y: 160, distance: 176.6
click at [649, 160] on div "Dejima 3.5 (45) [GEOGRAPHIC_DATA], [STREET_ADDRESS] [GEOGRAPHIC_DATA][PERSON_NA…" at bounding box center [648, 237] width 649 height 474
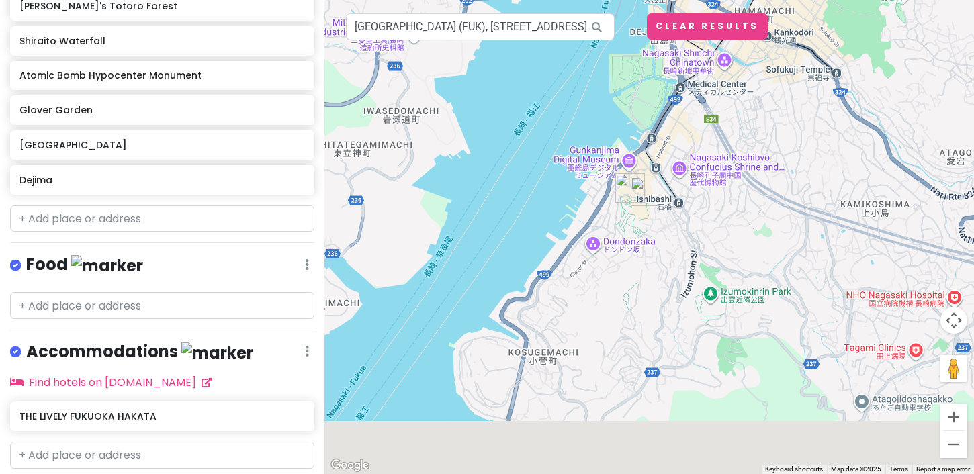
drag, startPoint x: 623, startPoint y: 389, endPoint x: 613, endPoint y: 229, distance: 160.1
click at [613, 229] on div "Dejima 3.5 (45) [GEOGRAPHIC_DATA], [STREET_ADDRESS] [GEOGRAPHIC_DATA][PERSON_NA…" at bounding box center [648, 237] width 649 height 474
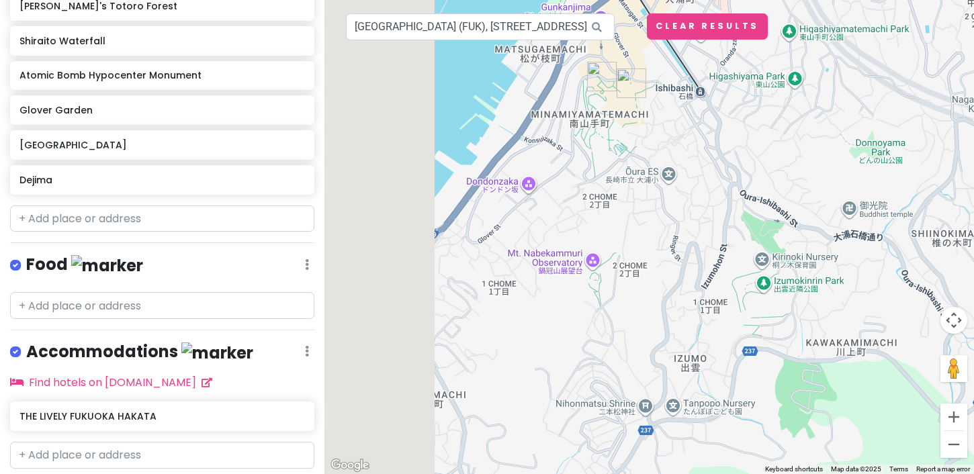
drag, startPoint x: 476, startPoint y: 148, endPoint x: 713, endPoint y: 146, distance: 237.0
click at [713, 146] on div "Dejima 3.5 (45) [GEOGRAPHIC_DATA], [STREET_ADDRESS] [GEOGRAPHIC_DATA][PERSON_NA…" at bounding box center [648, 237] width 649 height 474
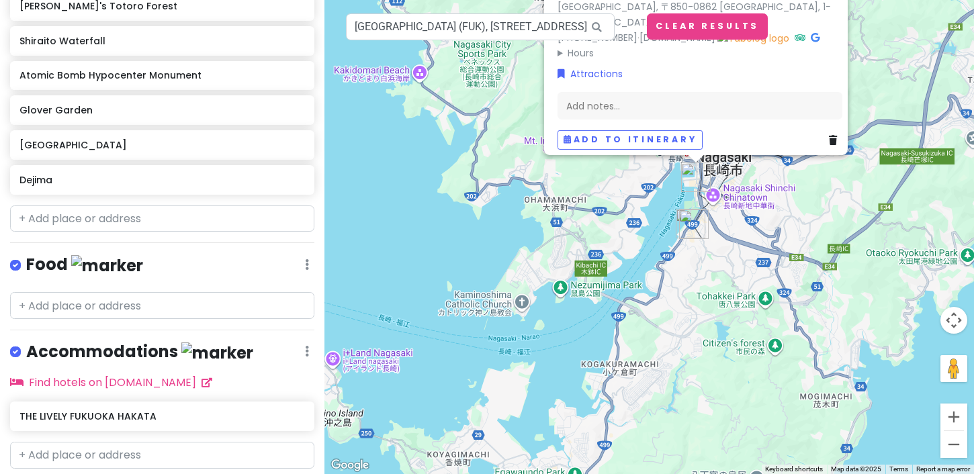
drag, startPoint x: 700, startPoint y: 224, endPoint x: 694, endPoint y: 296, distance: 72.1
click at [694, 296] on div "Dejima 3.5 (45) [GEOGRAPHIC_DATA], [STREET_ADDRESS] [GEOGRAPHIC_DATA][PERSON_NA…" at bounding box center [648, 237] width 649 height 474
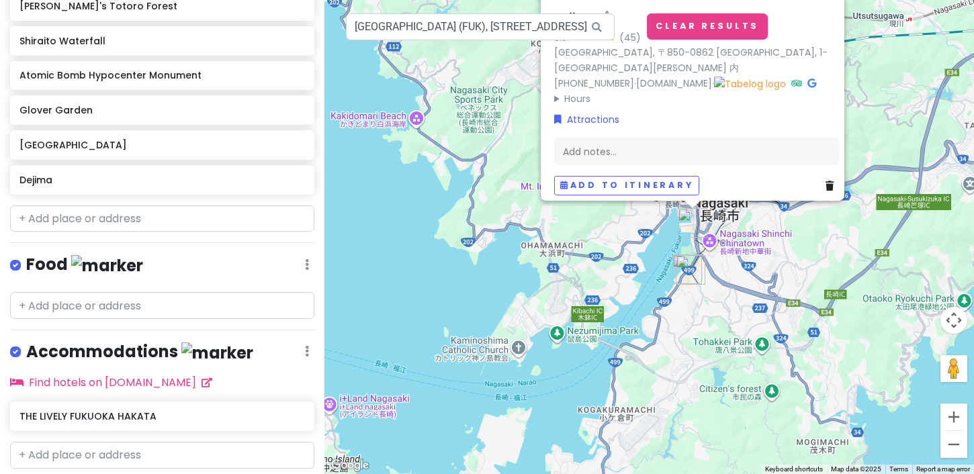
click at [532, 267] on div "Dejima 3.5 (45) [GEOGRAPHIC_DATA], [STREET_ADDRESS] [GEOGRAPHIC_DATA][PERSON_NA…" at bounding box center [648, 237] width 649 height 474
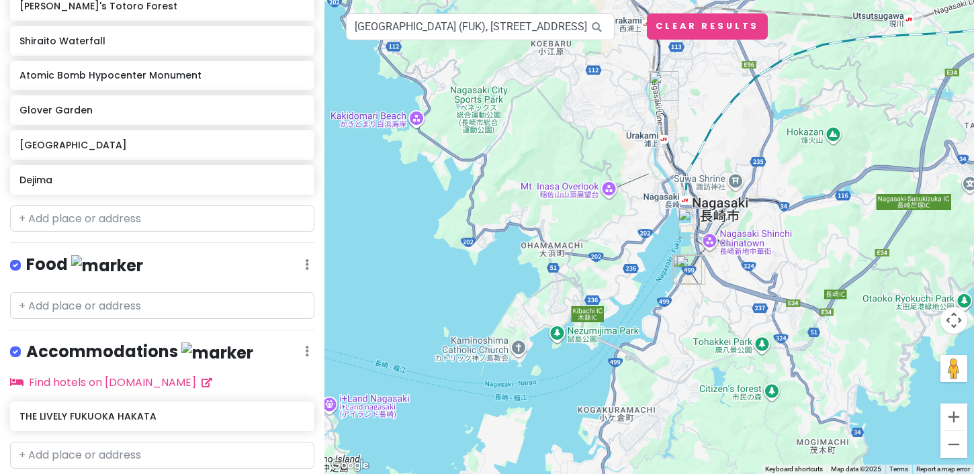
click at [663, 83] on img "Atomic Bomb Hypocenter Monument" at bounding box center [664, 86] width 30 height 30
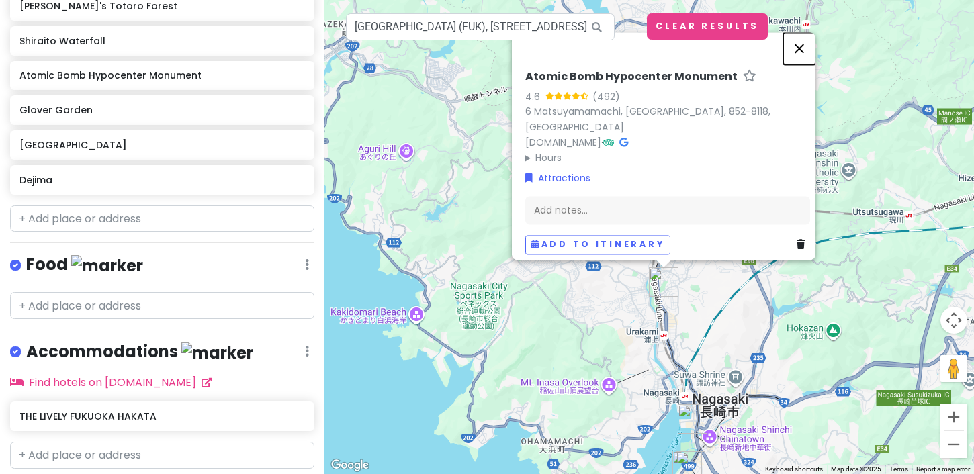
click at [807, 52] on button "Close" at bounding box center [799, 48] width 32 height 32
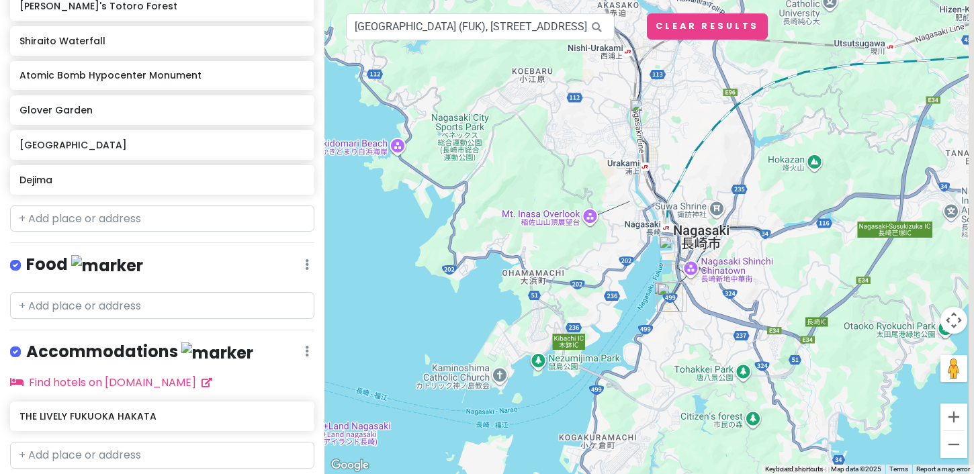
drag, startPoint x: 700, startPoint y: 304, endPoint x: 681, endPoint y: 134, distance: 170.9
click at [681, 134] on div at bounding box center [648, 237] width 649 height 474
click at [729, 274] on div at bounding box center [648, 237] width 649 height 474
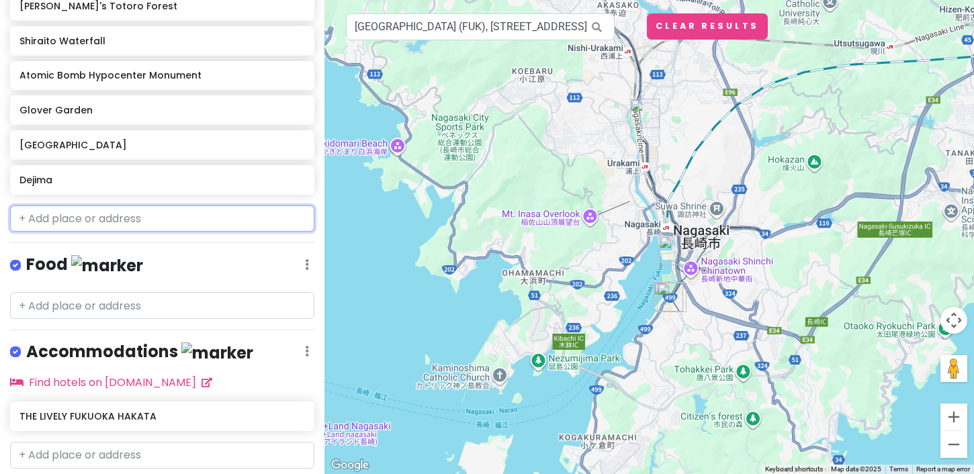
click at [86, 206] on input "text" at bounding box center [162, 218] width 304 height 27
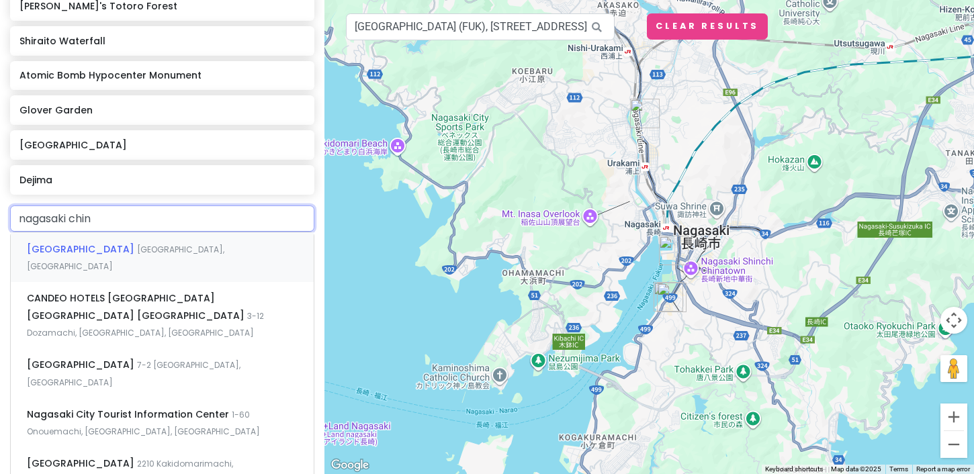
type input "nagasaki [GEOGRAPHIC_DATA]"
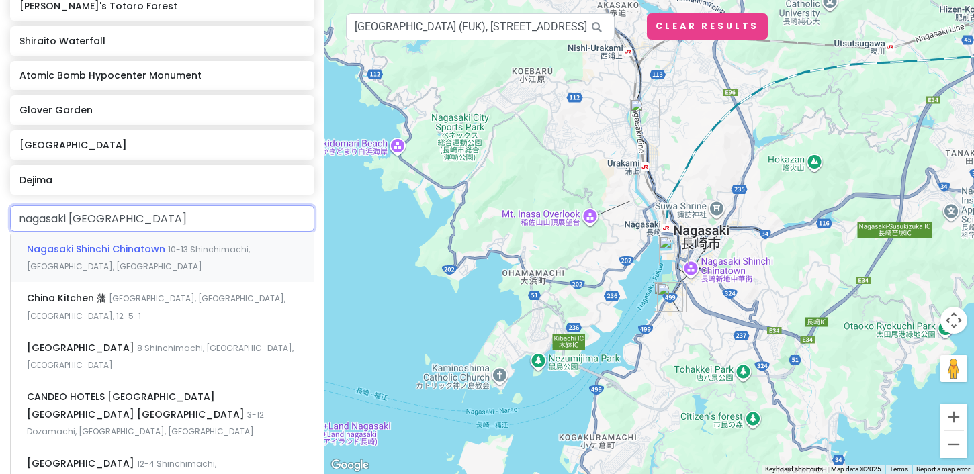
click at [115, 251] on div "Nagasaki Shinchi [GEOGRAPHIC_DATA] 10-13 [GEOGRAPHIC_DATA], [GEOGRAPHIC_DATA], …" at bounding box center [162, 257] width 303 height 50
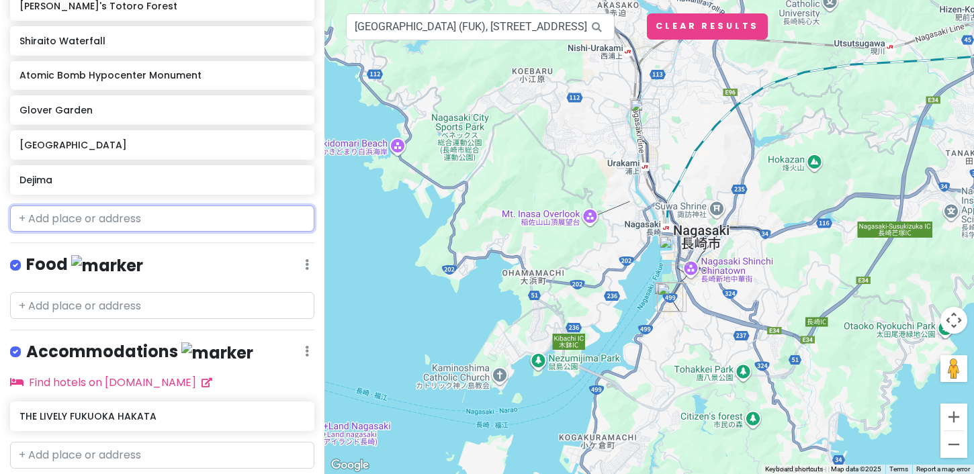
scroll to position [986, 0]
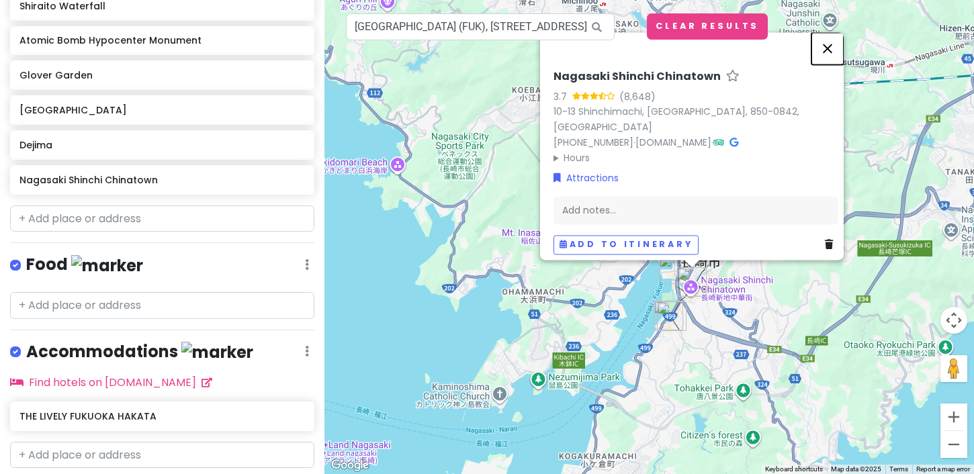
click at [832, 56] on button "Close" at bounding box center [827, 48] width 32 height 32
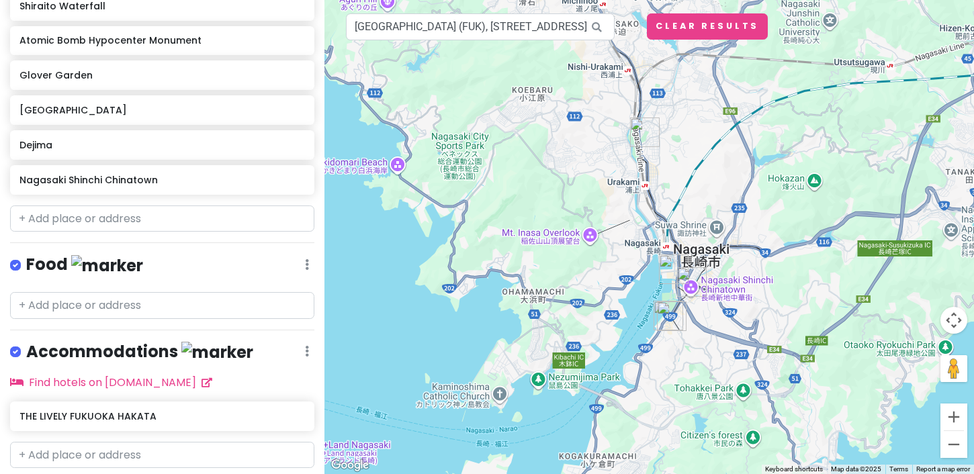
click at [667, 274] on img "Dejima" at bounding box center [674, 269] width 30 height 30
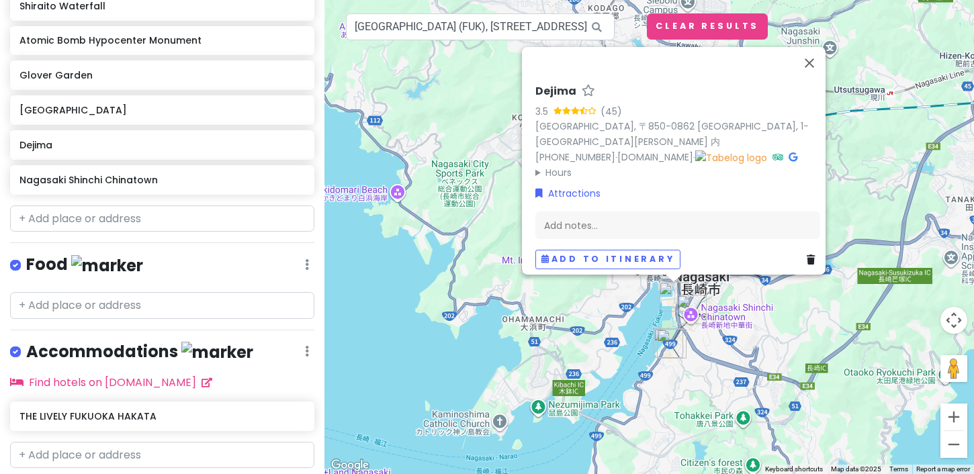
click at [555, 87] on h6 "Dejima" at bounding box center [555, 92] width 41 height 14
click at [681, 150] on link "[DOMAIN_NAME]" at bounding box center [655, 156] width 76 height 13
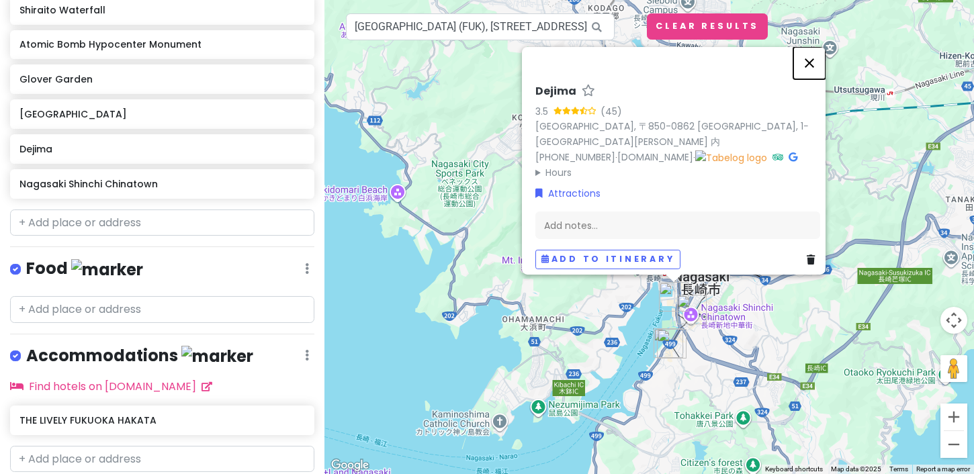
click at [820, 56] on button "Close" at bounding box center [809, 63] width 32 height 32
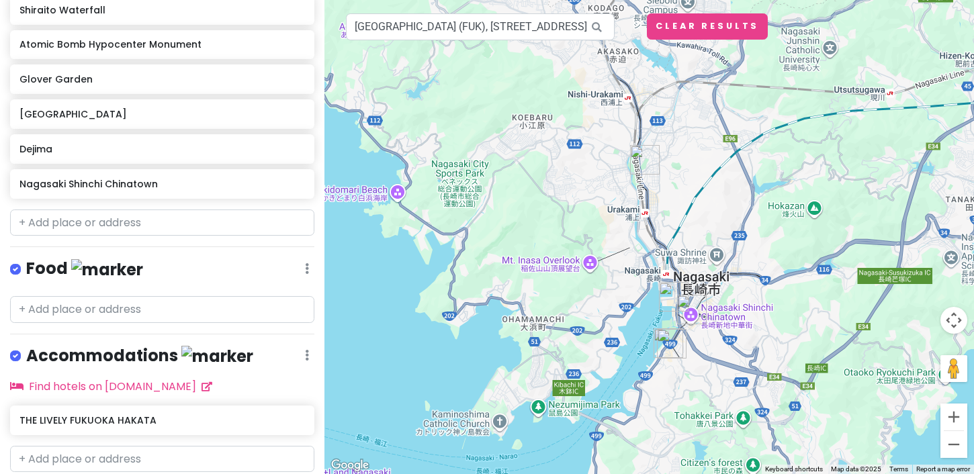
click at [640, 151] on img "Atomic Bomb Hypocenter Monument" at bounding box center [645, 160] width 30 height 30
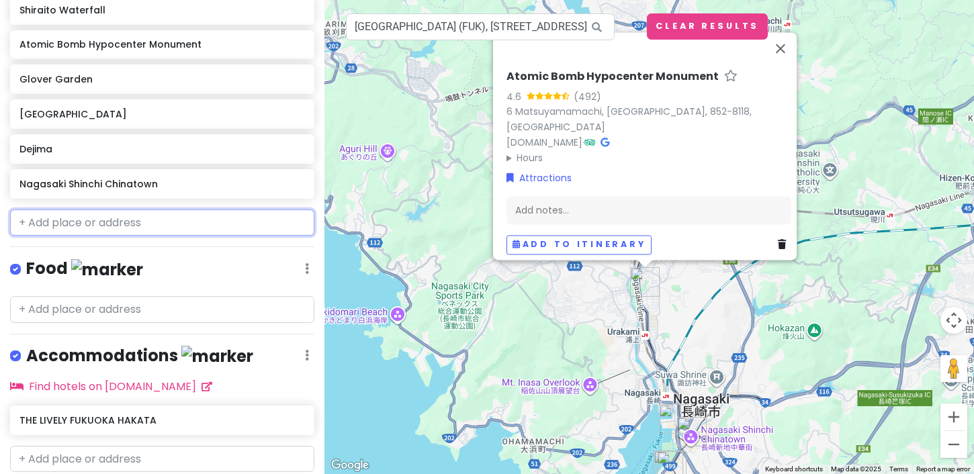
click at [114, 210] on input "text" at bounding box center [162, 223] width 304 height 27
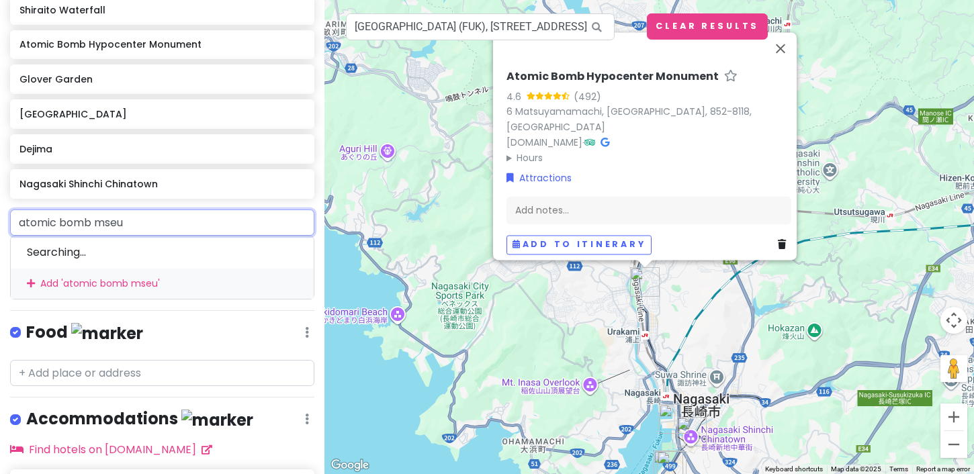
type input "atomic bomb mseum"
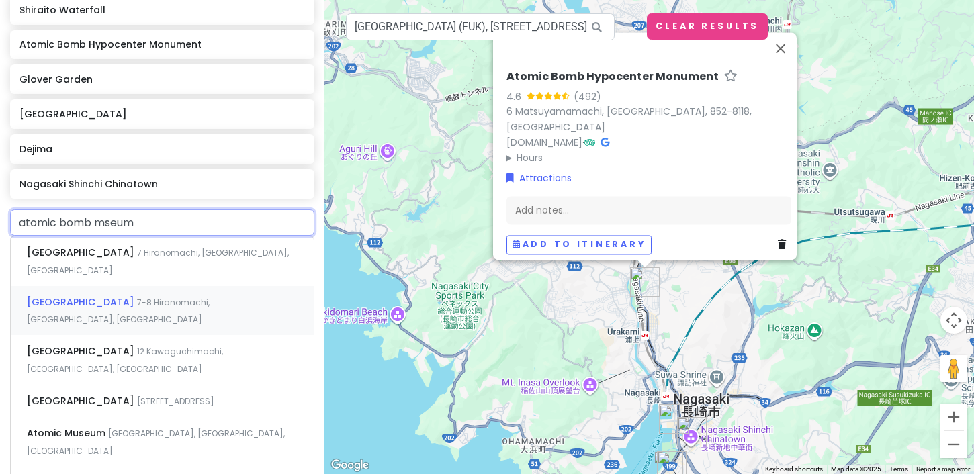
click at [87, 295] on span "[GEOGRAPHIC_DATA]" at bounding box center [82, 301] width 110 height 13
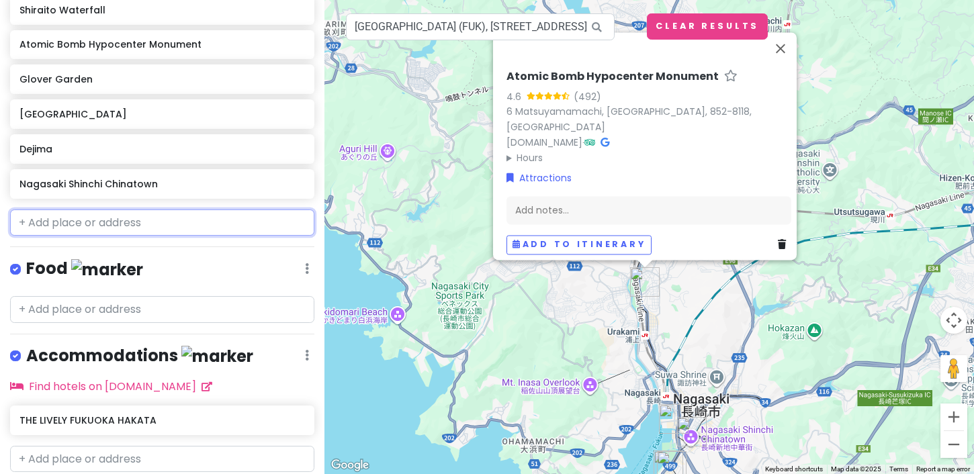
scroll to position [1016, 0]
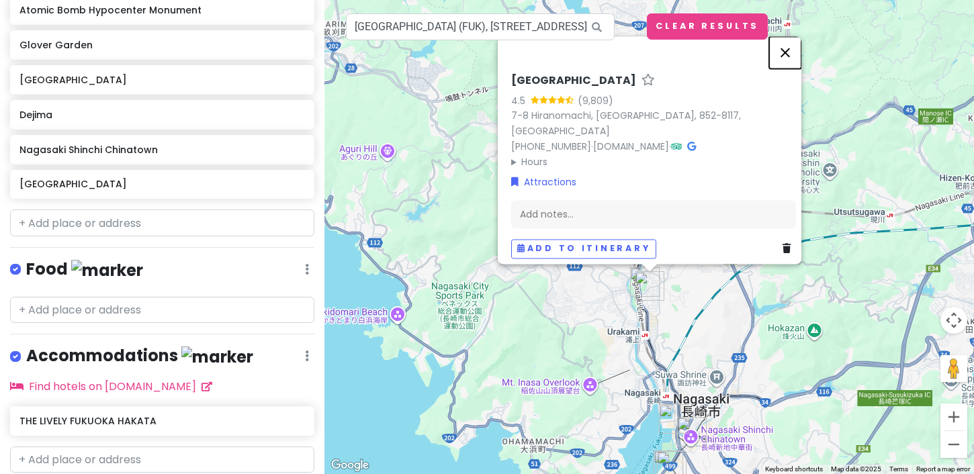
click at [796, 64] on button "Close" at bounding box center [785, 52] width 32 height 32
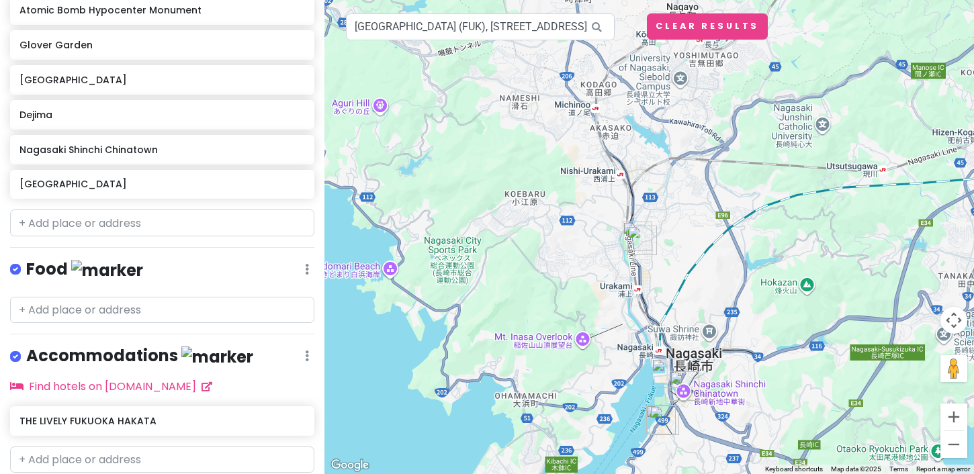
drag, startPoint x: 639, startPoint y: 311, endPoint x: 627, endPoint y: 213, distance: 98.7
click at [627, 213] on div at bounding box center [648, 237] width 649 height 474
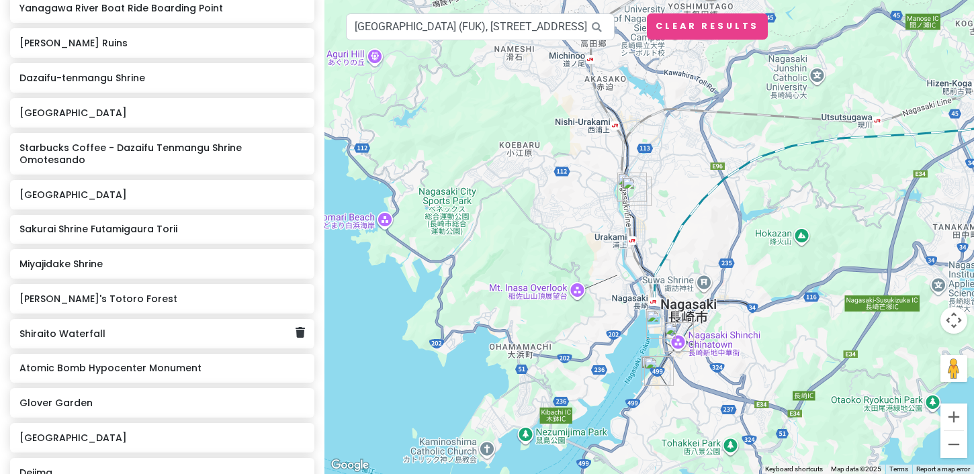
scroll to position [955, 0]
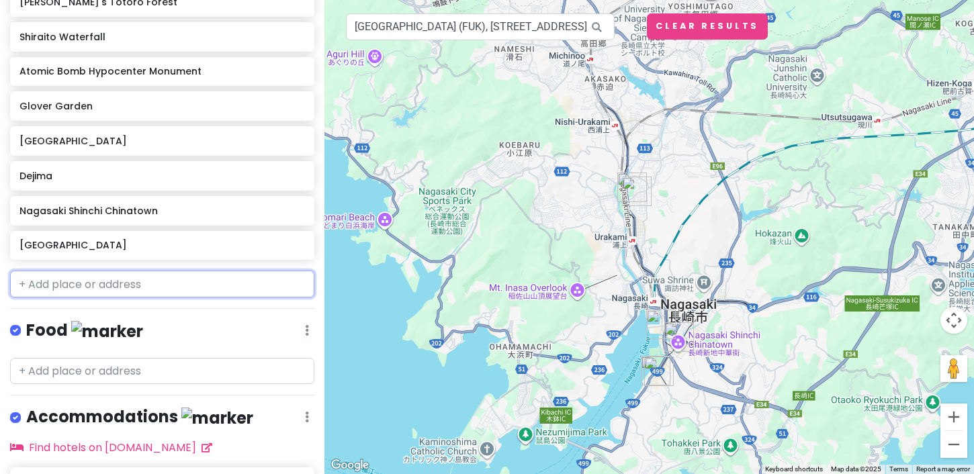
click at [55, 273] on input "text" at bounding box center [162, 284] width 304 height 27
paste input "[PERSON_NAME] Seaside cafés."
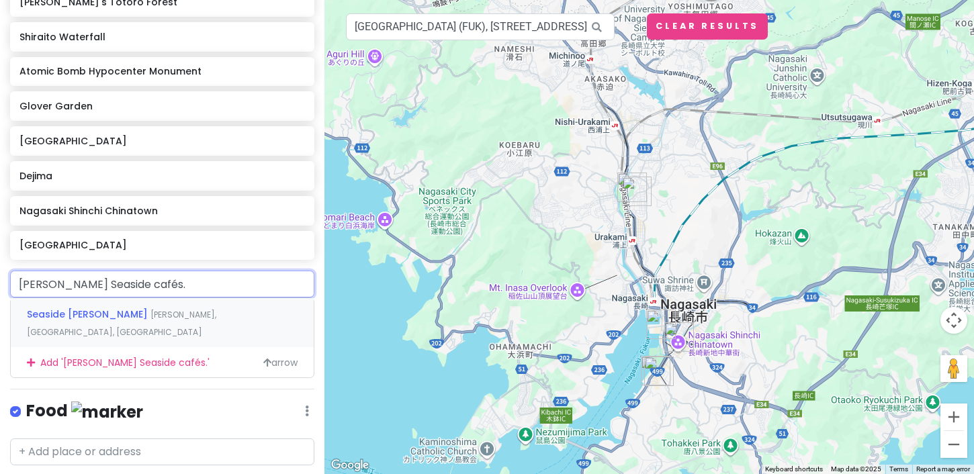
type input "[PERSON_NAME] Seaside cafés"
click at [96, 308] on span "Seaside [PERSON_NAME]" at bounding box center [89, 314] width 124 height 13
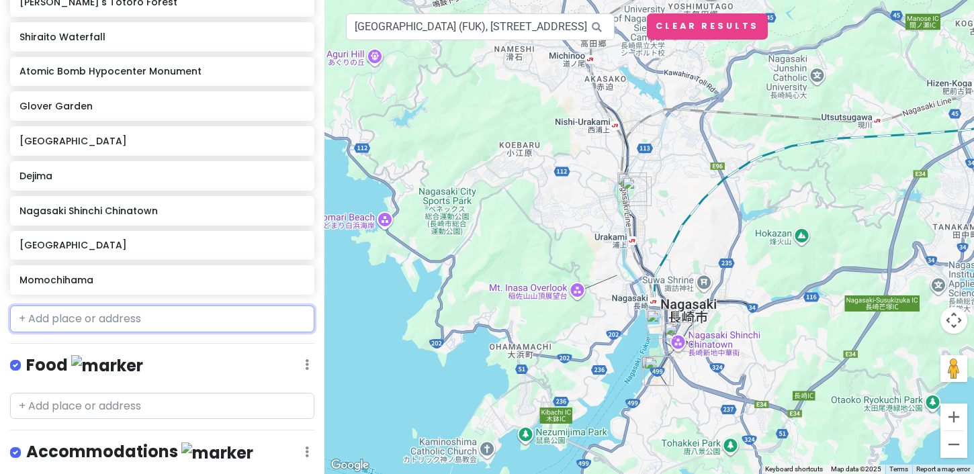
scroll to position [990, 0]
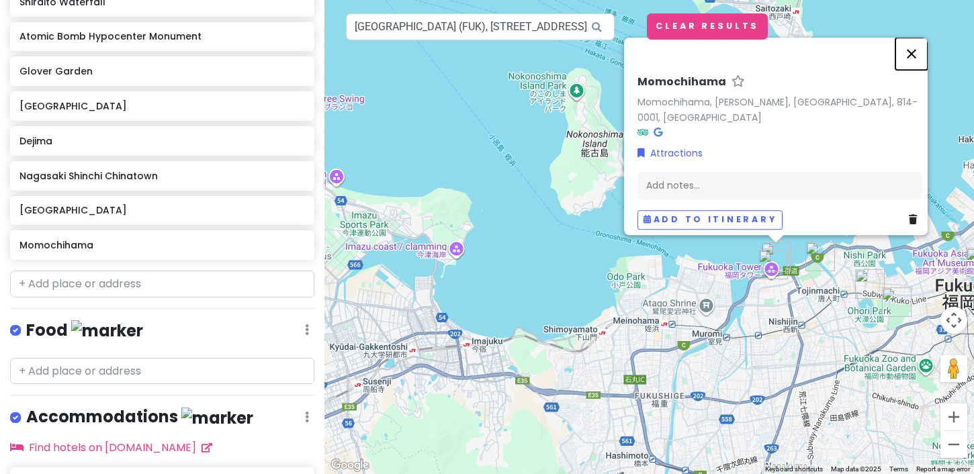
click at [921, 64] on button "Close" at bounding box center [911, 54] width 32 height 32
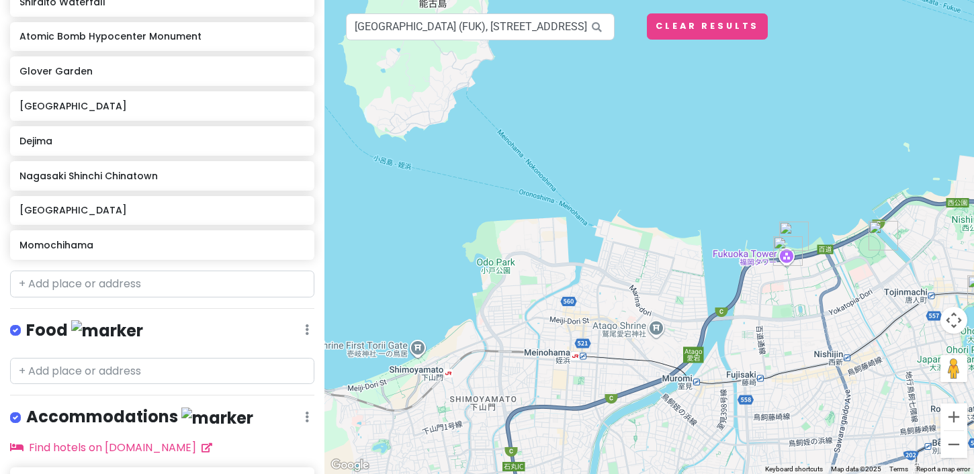
click at [786, 257] on img "Fukuoka Tower" at bounding box center [788, 251] width 30 height 30
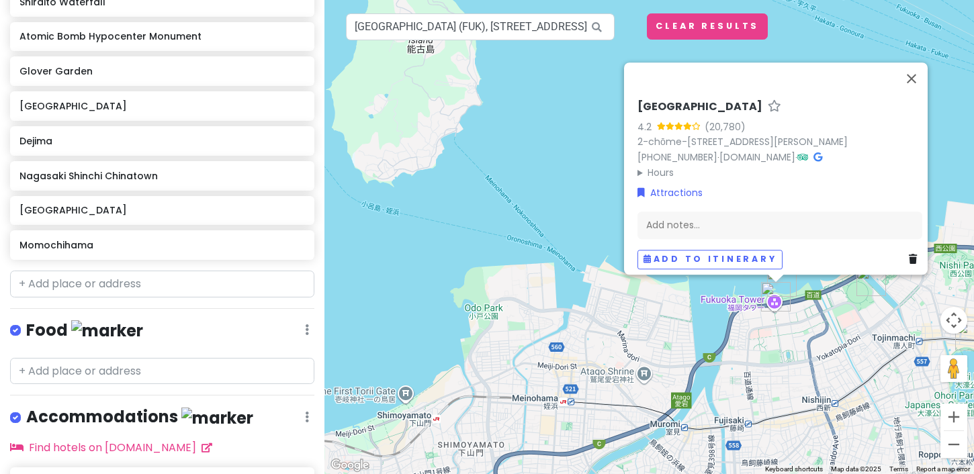
click at [784, 281] on img "Momochihama" at bounding box center [782, 282] width 30 height 30
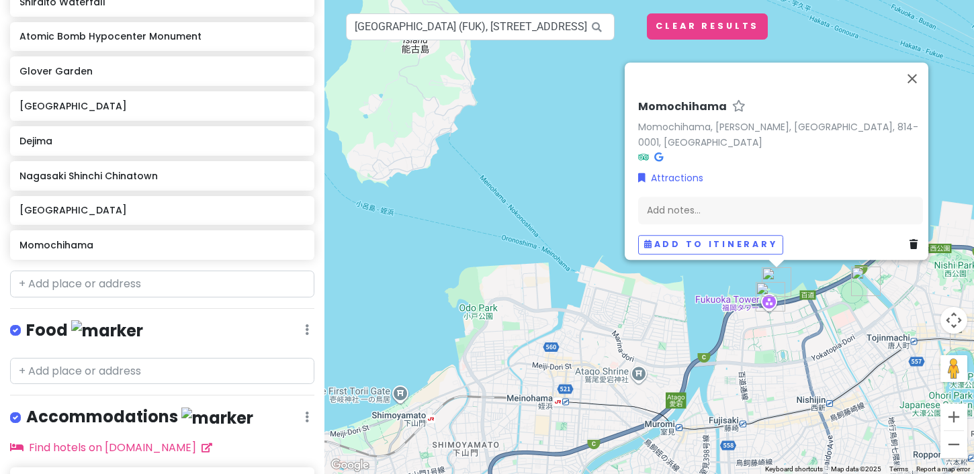
click at [706, 114] on h6 "Momochihama" at bounding box center [682, 107] width 89 height 14
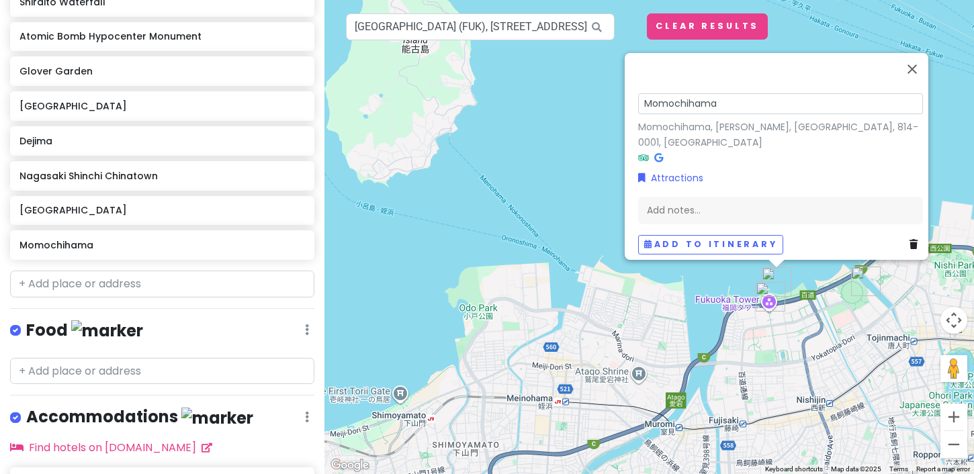
drag, startPoint x: 680, startPoint y: 113, endPoint x: 757, endPoint y: 114, distance: 76.6
click at [757, 114] on input "Momochihama" at bounding box center [780, 103] width 285 height 21
type input "[PERSON_NAME]"
click at [922, 70] on button "Close" at bounding box center [912, 69] width 32 height 32
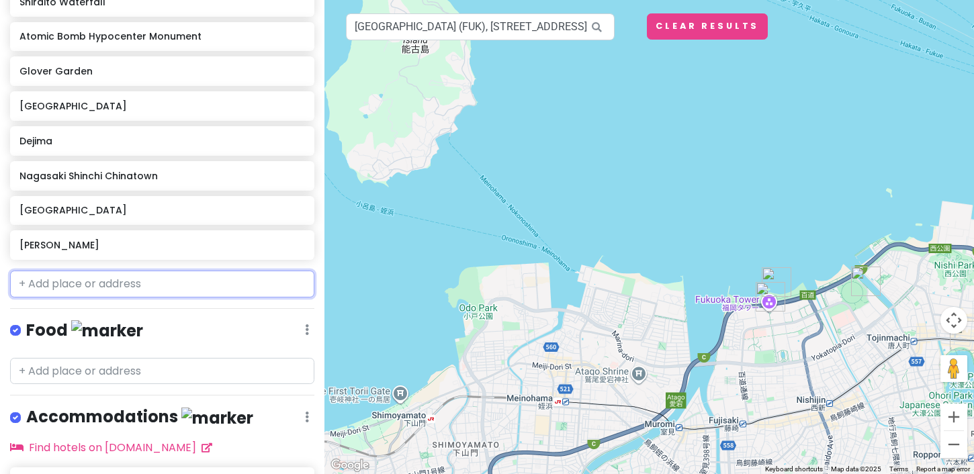
click at [148, 273] on input "text" at bounding box center [162, 284] width 304 height 27
paste input "Uminonakamichi [GEOGRAPHIC_DATA]"
type input "Uminonakamichi [GEOGRAPHIC_DATA]"
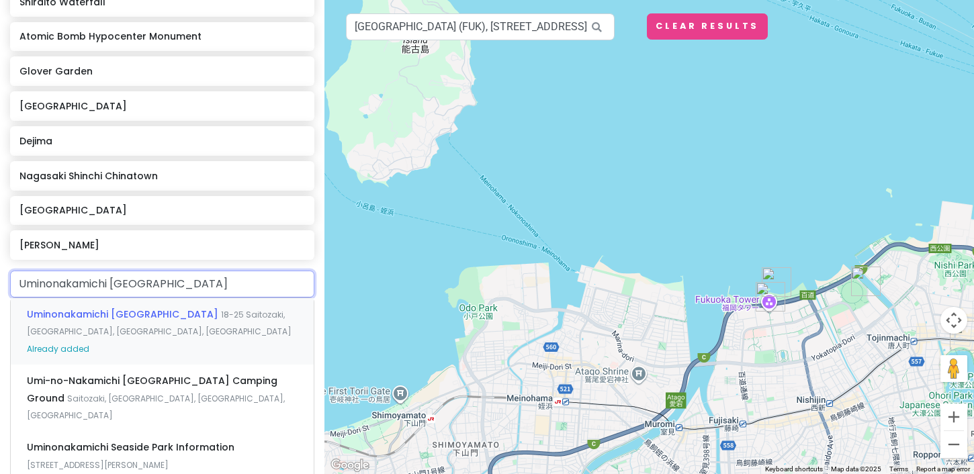
click at [135, 308] on span "Uminonakamichi [GEOGRAPHIC_DATA]" at bounding box center [124, 314] width 194 height 13
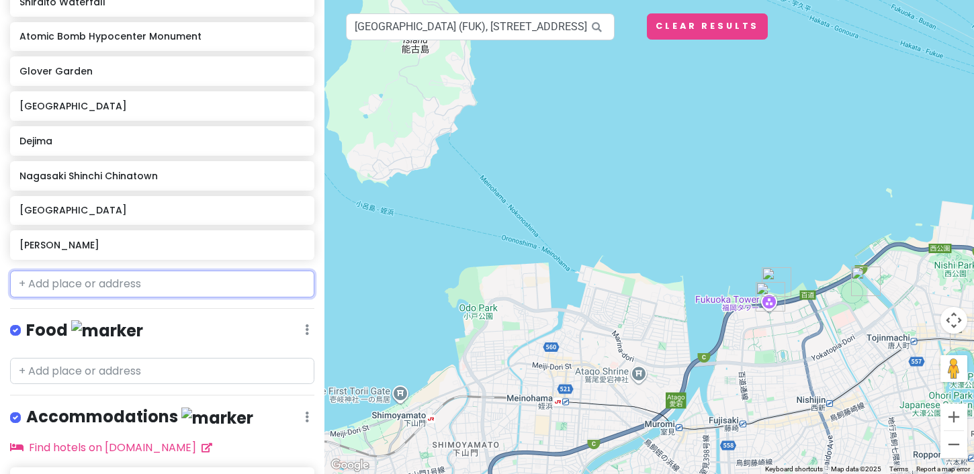
scroll to position [1025, 0]
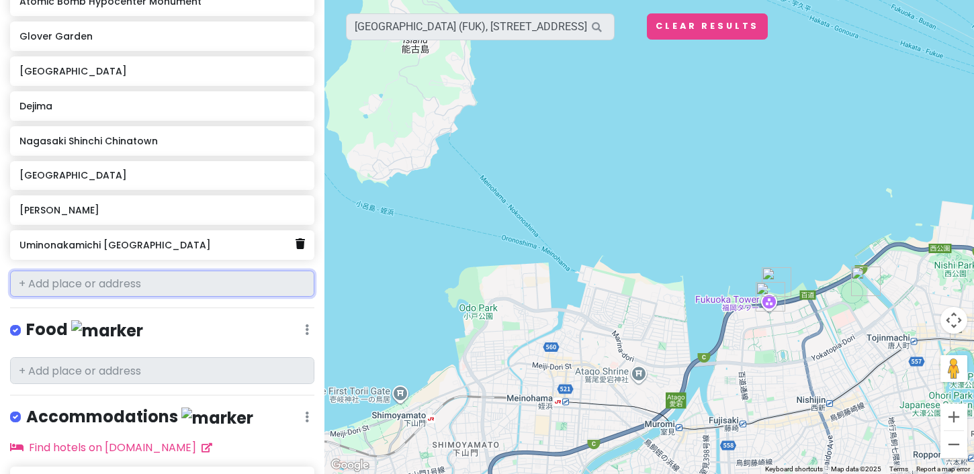
click at [299, 237] on link at bounding box center [299, 244] width 9 height 17
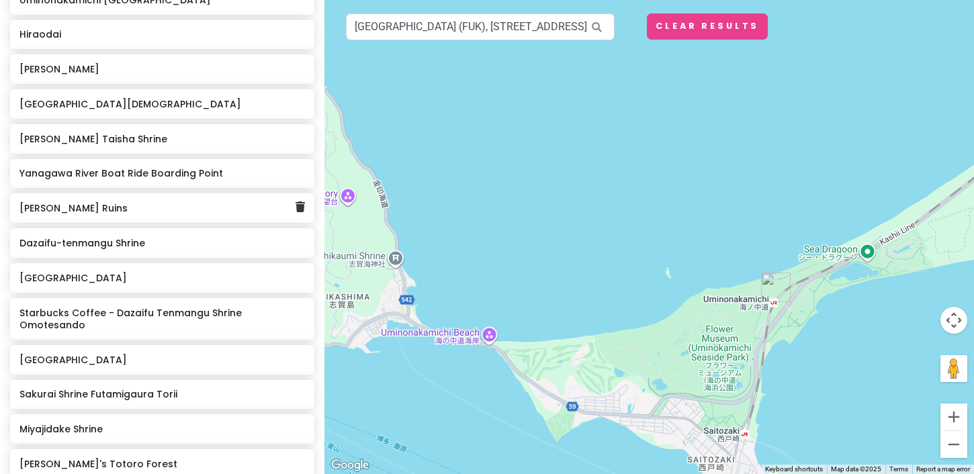
scroll to position [364, 0]
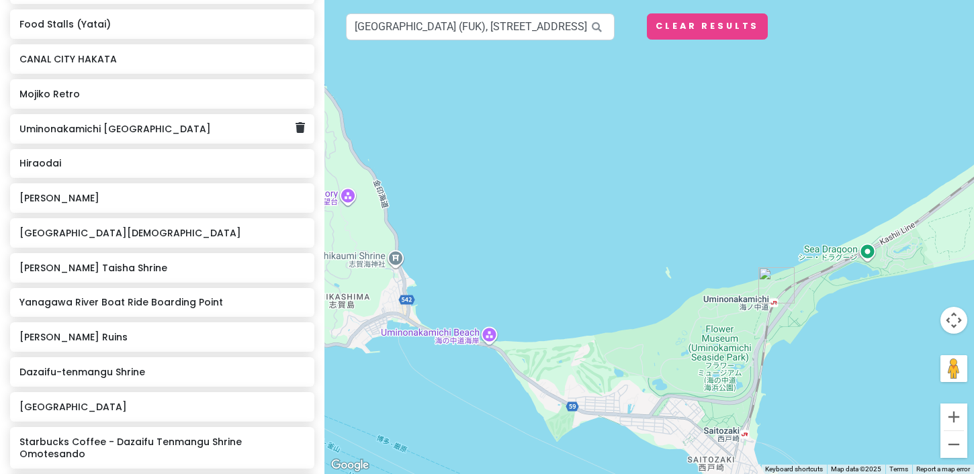
click at [139, 128] on h6 "Uminonakamichi [GEOGRAPHIC_DATA]" at bounding box center [157, 129] width 276 height 12
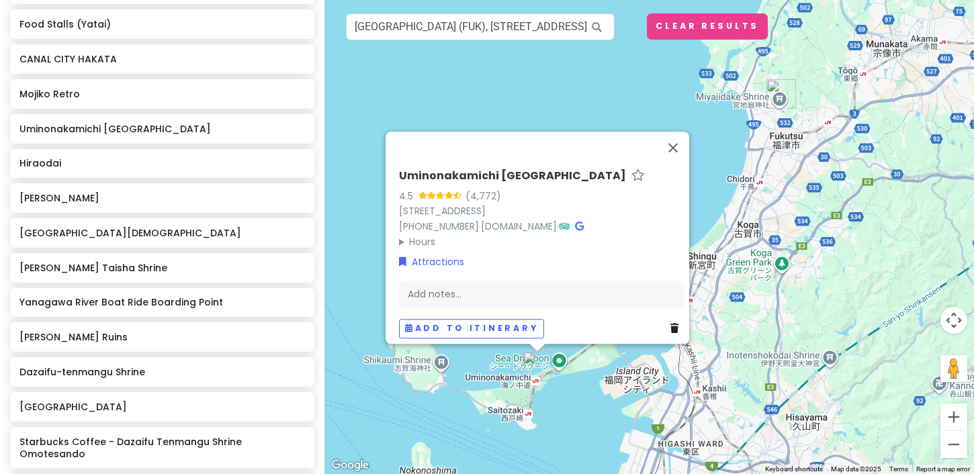
drag, startPoint x: 727, startPoint y: 381, endPoint x: 636, endPoint y: 451, distance: 114.8
click at [636, 451] on div "[GEOGRAPHIC_DATA] 4.5 (4,772) 18-25 [GEOGRAPHIC_DATA] [PHONE_NUMBER] · [DOMAIN_…" at bounding box center [648, 237] width 649 height 474
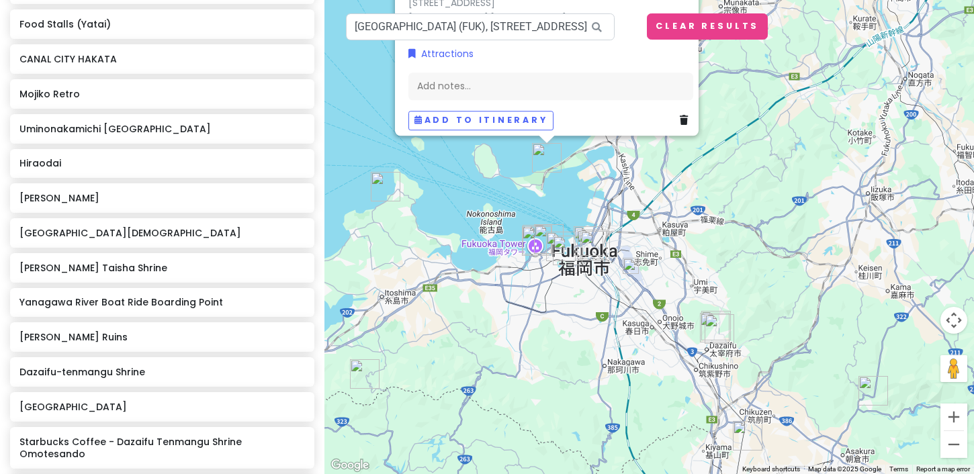
drag, startPoint x: 636, startPoint y: 451, endPoint x: 598, endPoint y: 191, distance: 262.6
click at [598, 191] on div "[GEOGRAPHIC_DATA] 4.5 (4,772) 18-25 [GEOGRAPHIC_DATA] [PHONE_NUMBER] · [DOMAIN_…" at bounding box center [648, 237] width 649 height 474
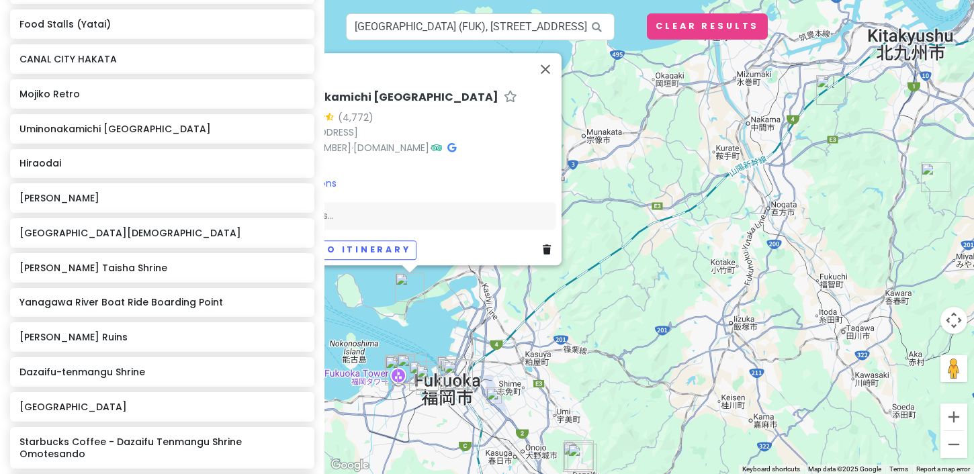
drag, startPoint x: 669, startPoint y: 279, endPoint x: 540, endPoint y: 421, distance: 192.5
click at [540, 421] on div "[GEOGRAPHIC_DATA] 4.5 (4,772) 18-25 [GEOGRAPHIC_DATA] [PHONE_NUMBER] · [DOMAIN_…" at bounding box center [648, 237] width 649 height 474
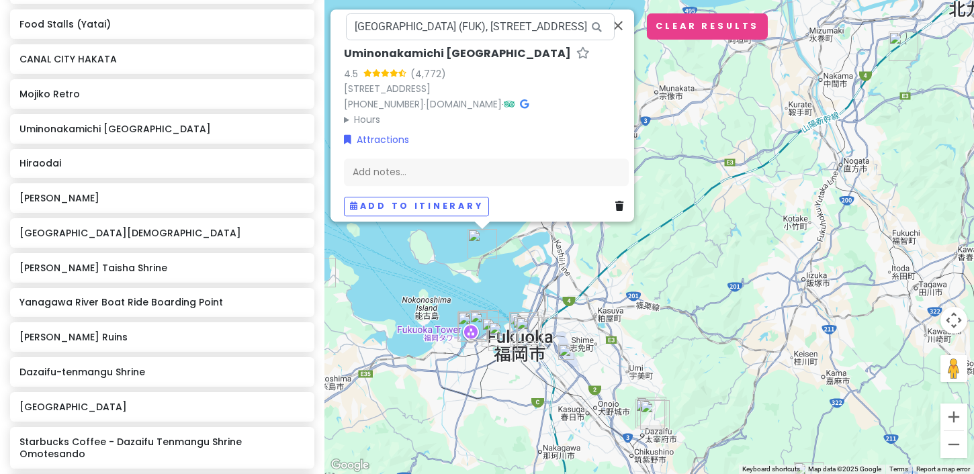
drag, startPoint x: 441, startPoint y: 336, endPoint x: 528, endPoint y: 287, distance: 100.1
click at [528, 287] on div "[GEOGRAPHIC_DATA] 4.5 (4,772) 18-25 [GEOGRAPHIC_DATA] [PHONE_NUMBER] · [DOMAIN_…" at bounding box center [648, 237] width 649 height 474
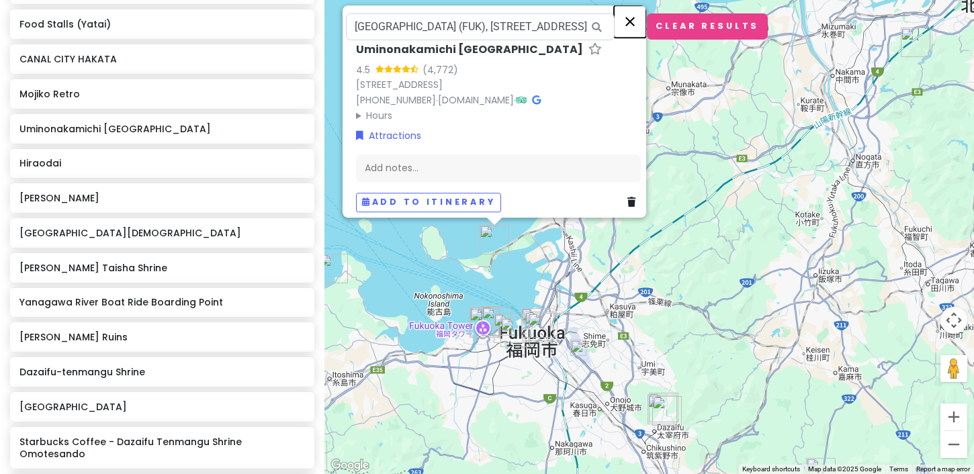
click at [635, 15] on button "Close" at bounding box center [630, 21] width 32 height 32
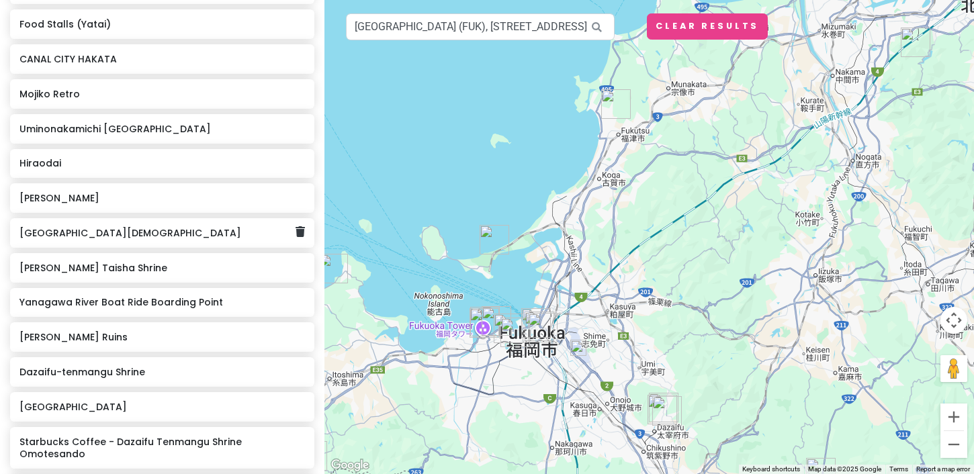
click at [115, 238] on div "[GEOGRAPHIC_DATA][DEMOGRAPHIC_DATA]" at bounding box center [157, 233] width 276 height 19
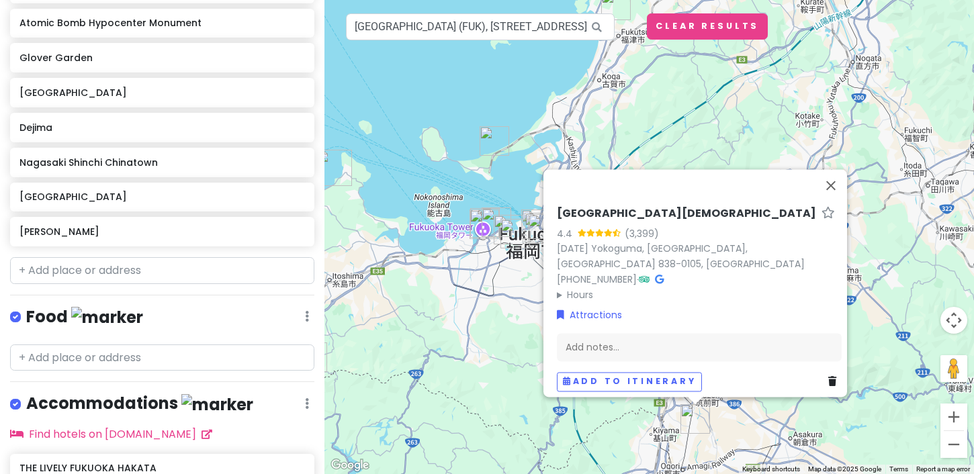
scroll to position [1036, 0]
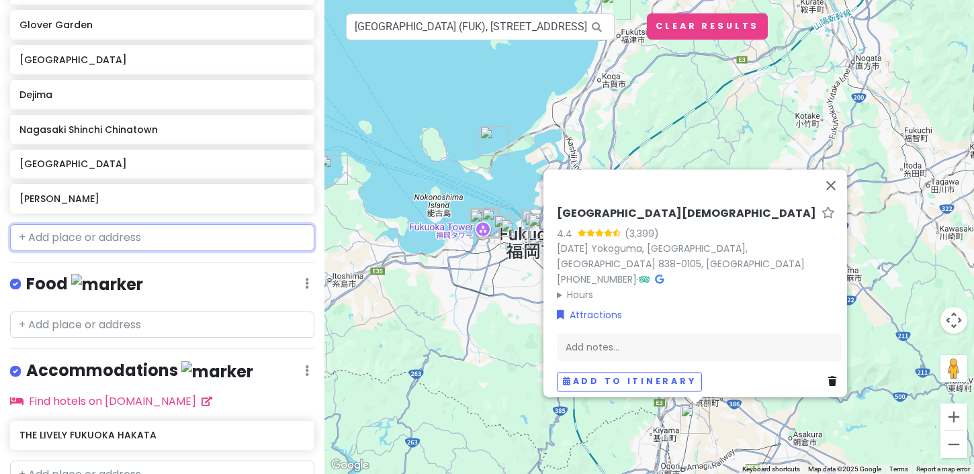
click at [148, 224] on input "text" at bounding box center [162, 237] width 304 height 27
paste input "Yanagawa"
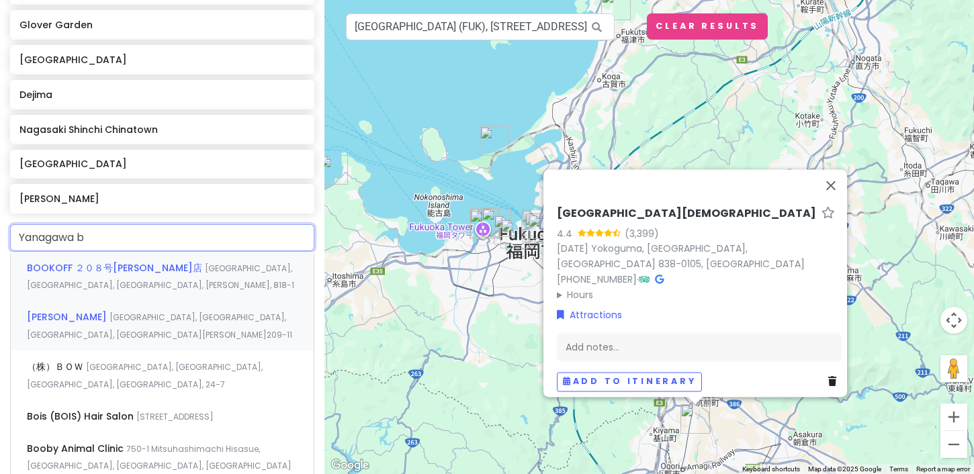
type input "Yanagawa"
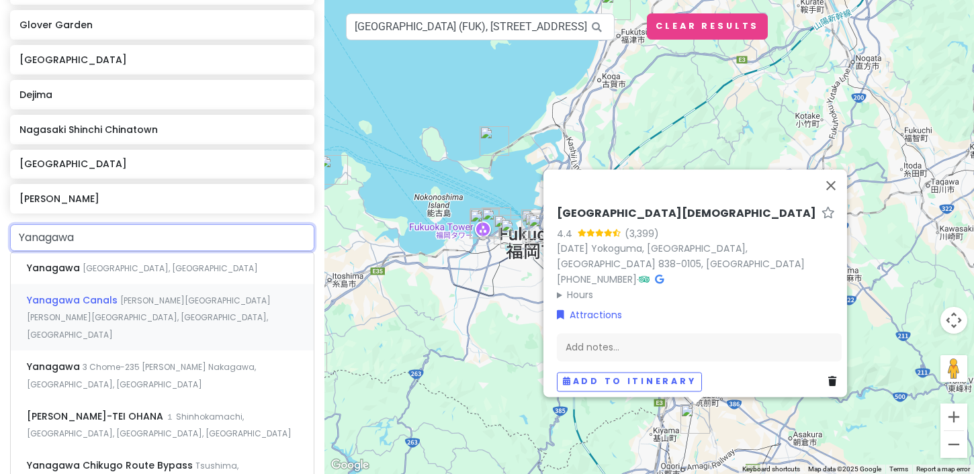
click at [115, 293] on div "[GEOGRAPHIC_DATA][PERSON_NAME][PERSON_NAME][GEOGRAPHIC_DATA], [GEOGRAPHIC_DATA]…" at bounding box center [162, 317] width 303 height 66
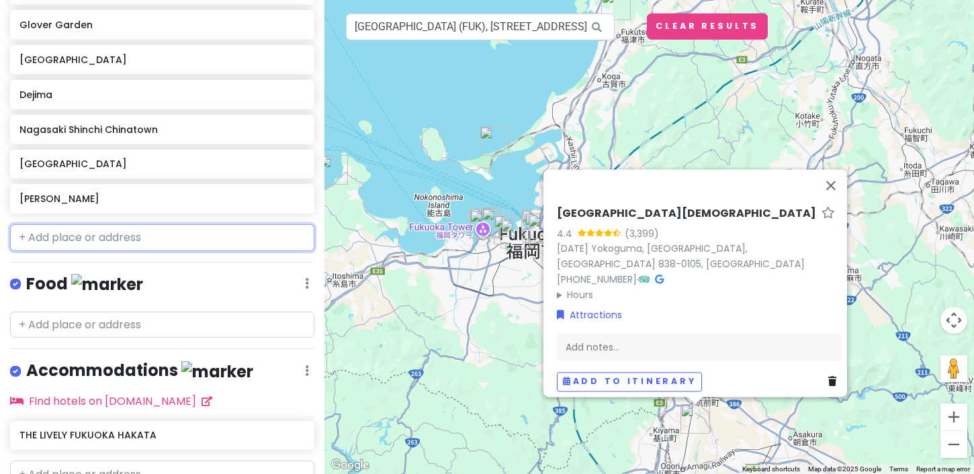
scroll to position [1070, 0]
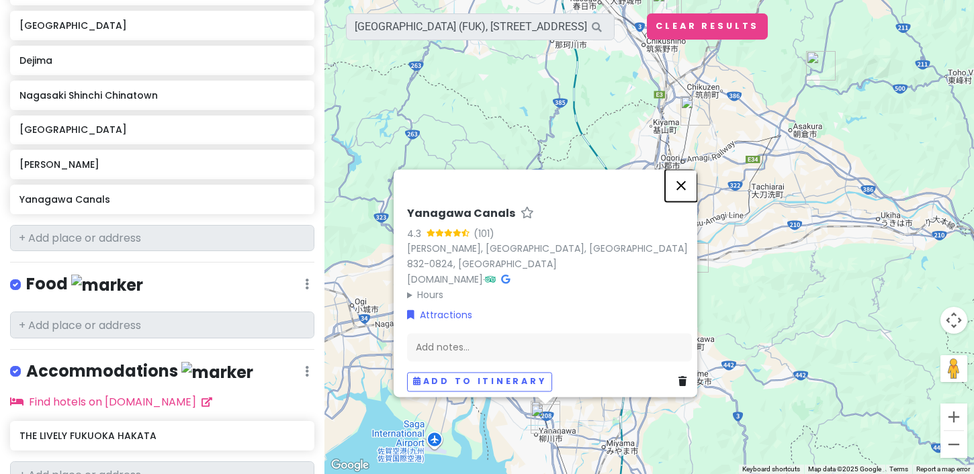
click at [692, 182] on button "Close" at bounding box center [681, 185] width 32 height 32
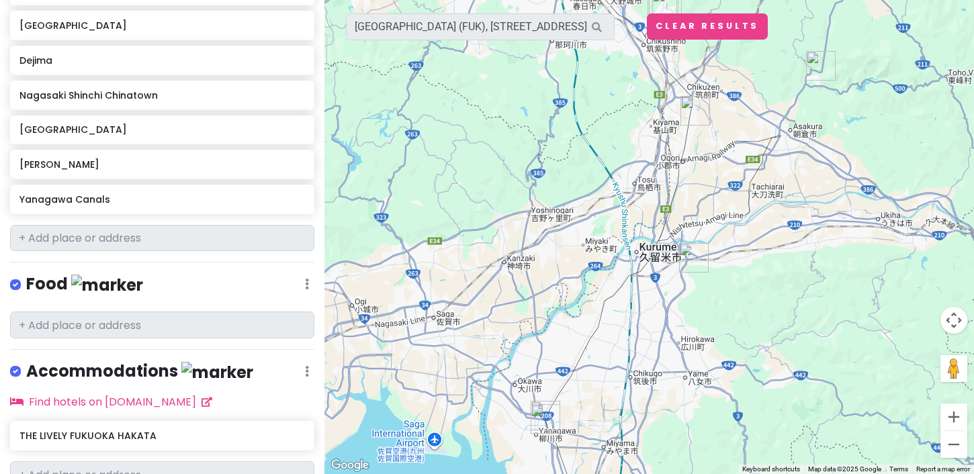
click at [688, 258] on img "Koura Taisha Shrine" at bounding box center [694, 258] width 30 height 30
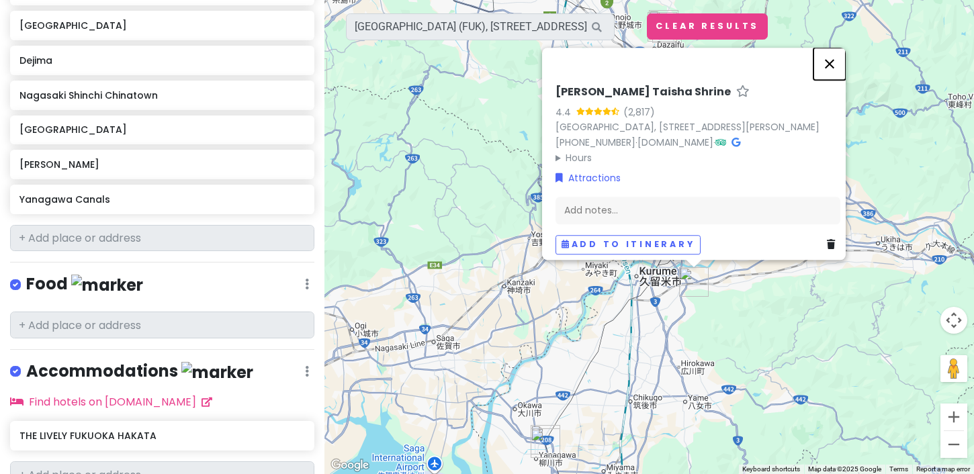
click at [832, 57] on button "Close" at bounding box center [829, 64] width 32 height 32
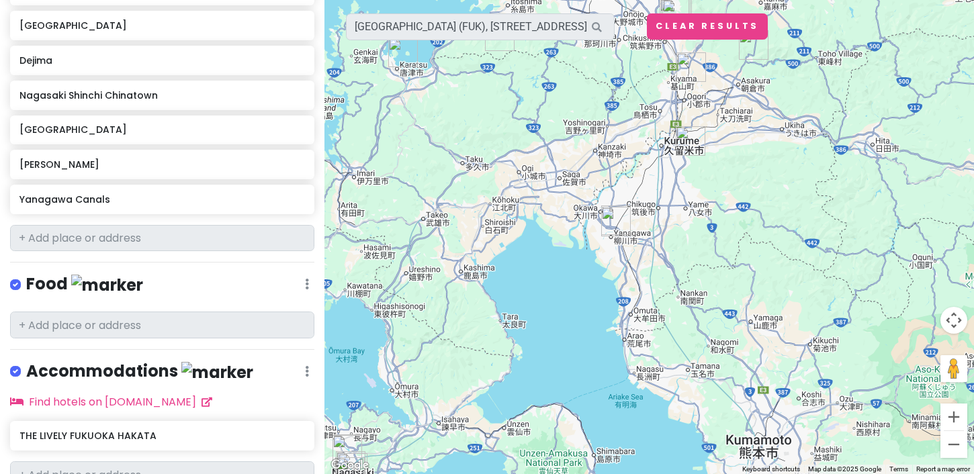
drag, startPoint x: 639, startPoint y: 336, endPoint x: 651, endPoint y: 199, distance: 136.9
click at [651, 199] on div at bounding box center [648, 237] width 649 height 474
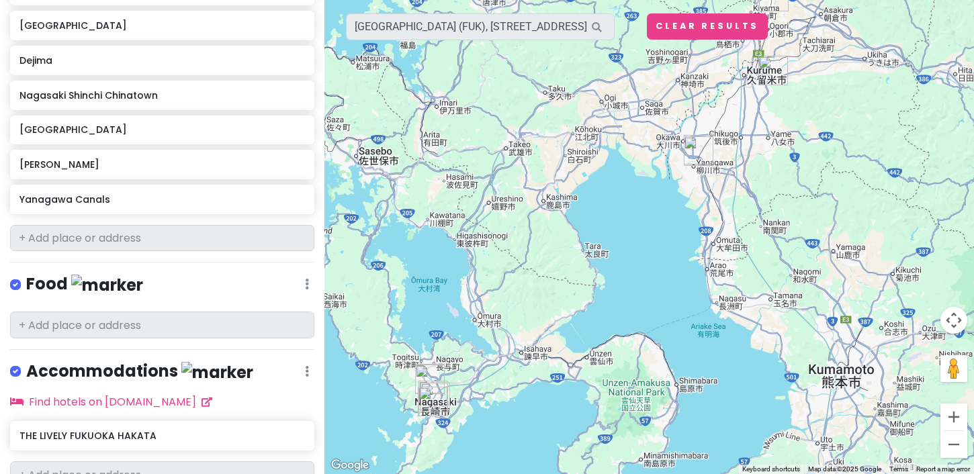
drag, startPoint x: 574, startPoint y: 293, endPoint x: 684, endPoint y: 201, distance: 143.0
click at [684, 201] on div at bounding box center [648, 237] width 649 height 474
